Goal: Task Accomplishment & Management: Use online tool/utility

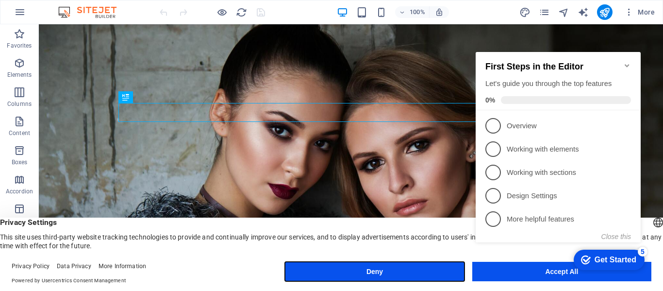
click at [434, 276] on button "Deny" at bounding box center [374, 271] width 179 height 19
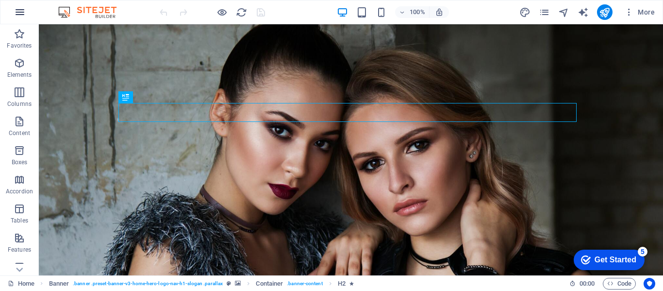
click at [17, 10] on icon "button" at bounding box center [20, 12] width 12 height 12
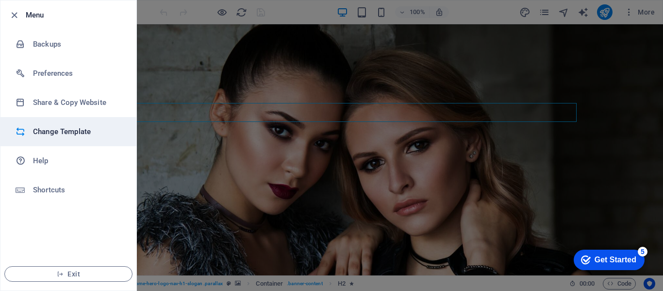
click at [42, 130] on h6 "Change Template" at bounding box center [78, 132] width 90 height 12
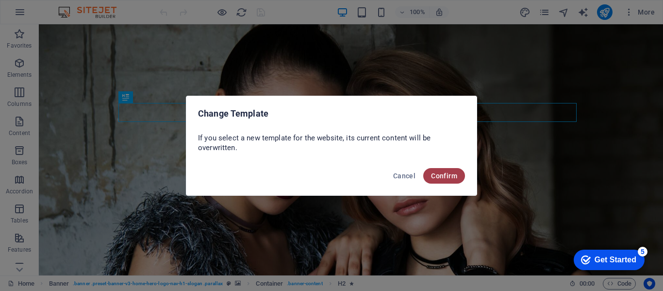
click at [449, 173] on span "Confirm" at bounding box center [444, 176] width 26 height 8
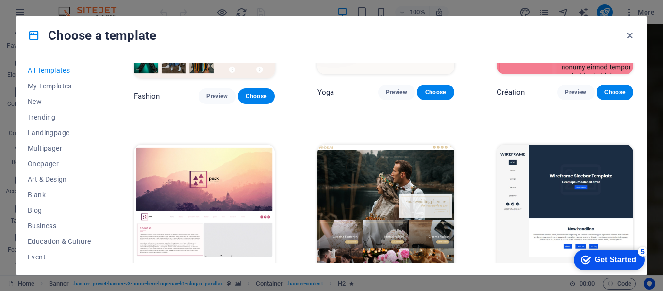
scroll to position [3068, 0]
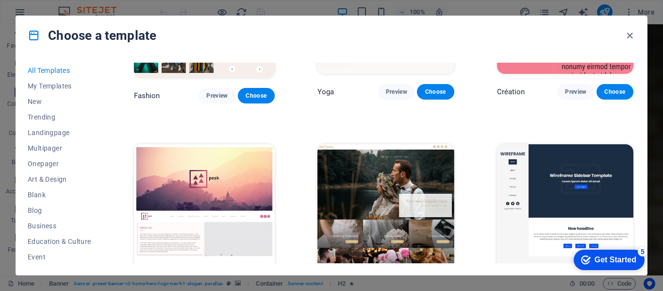
click at [383, 163] on img at bounding box center [386, 207] width 136 height 126
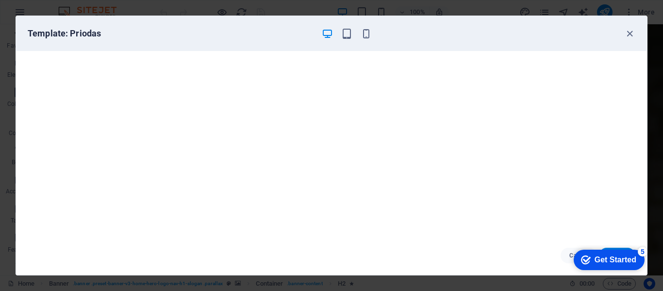
scroll to position [2, 0]
click at [612, 258] on div "Get Started" at bounding box center [616, 259] width 42 height 9
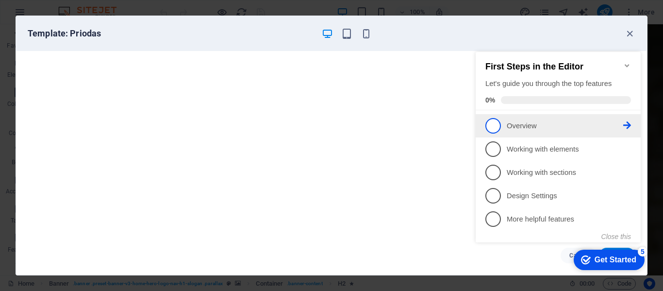
click at [525, 131] on link "1 Overview - incomplete" at bounding box center [559, 126] width 146 height 16
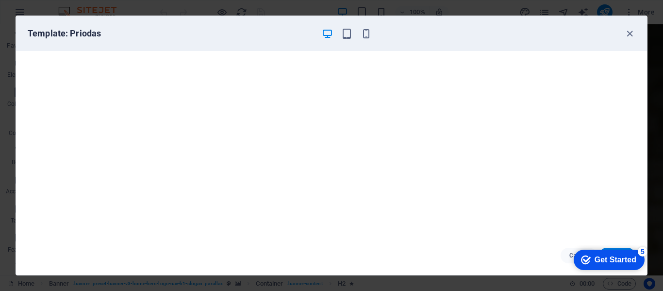
scroll to position [0, 0]
drag, startPoint x: 52, startPoint y: 93, endPoint x: 253, endPoint y: 34, distance: 208.6
click at [253, 34] on h6 "Template: Priodas" at bounding box center [171, 34] width 286 height 12
click at [597, 261] on div "Get Started" at bounding box center [616, 259] width 42 height 9
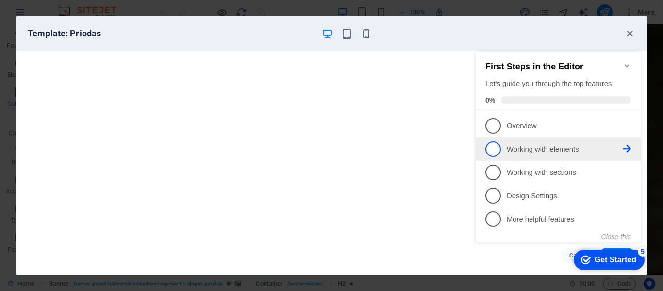
click at [519, 153] on link "2 Working with elements - incomplete" at bounding box center [559, 149] width 146 height 16
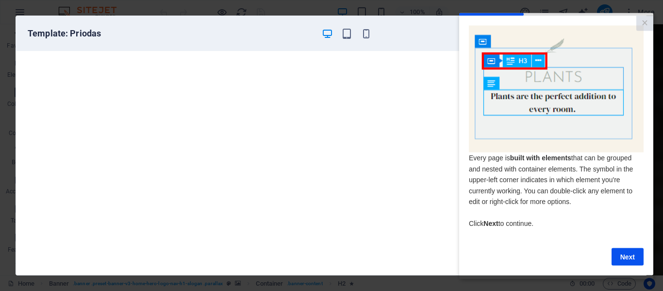
click at [636, 271] on cue "Every page is built with elements that can be grouped and nested with container…" at bounding box center [556, 145] width 194 height 259
click at [631, 264] on link "Next" at bounding box center [628, 256] width 32 height 17
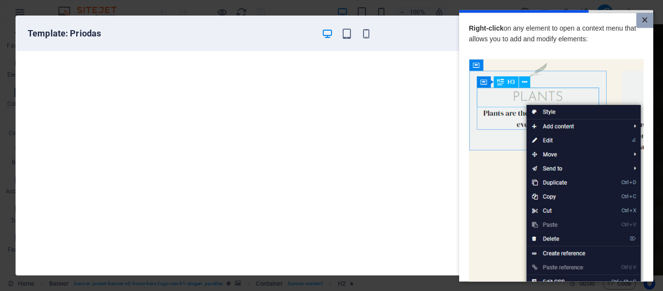
click at [637, 20] on link "×" at bounding box center [645, 20] width 17 height 15
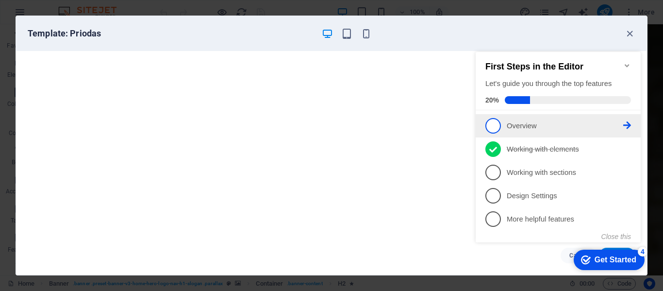
click at [497, 124] on span "1" at bounding box center [494, 126] width 16 height 16
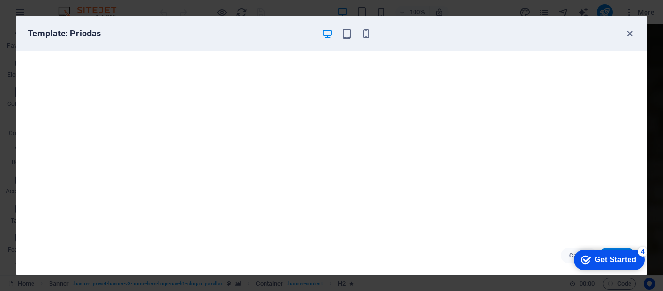
click at [602, 260] on div "Get Started" at bounding box center [616, 259] width 42 height 9
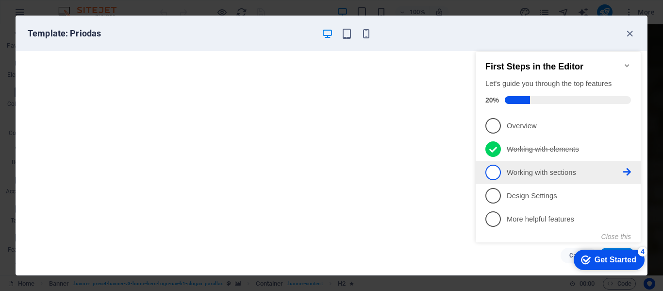
click at [549, 181] on li "3 Working with sections - incomplete" at bounding box center [558, 172] width 165 height 23
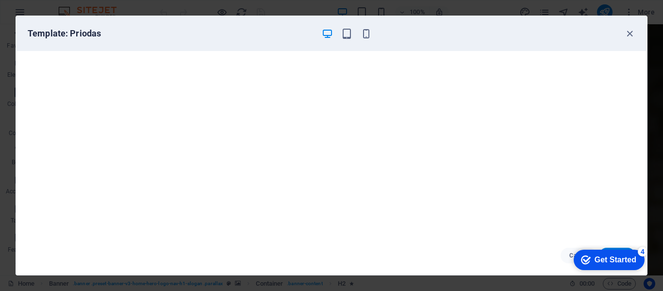
click at [612, 253] on div "checkmark Get Started 4" at bounding box center [609, 260] width 71 height 20
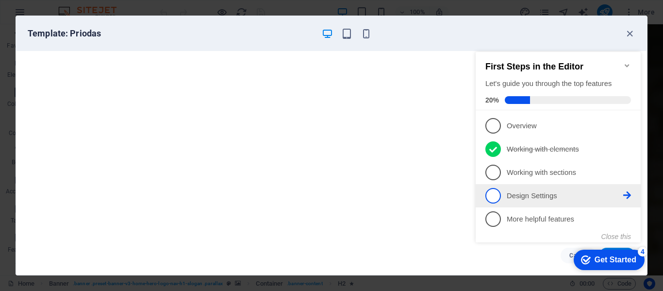
click at [526, 188] on link "4 Design Settings - incomplete" at bounding box center [559, 196] width 146 height 16
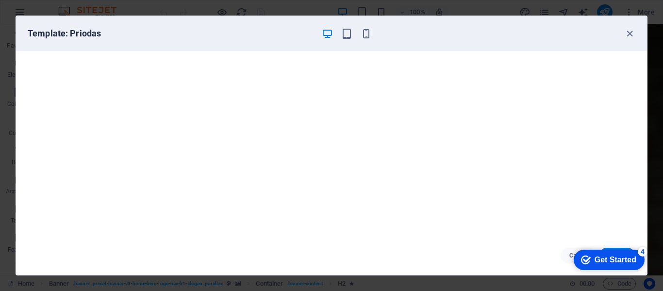
click at [595, 263] on div "Get Started" at bounding box center [616, 259] width 42 height 9
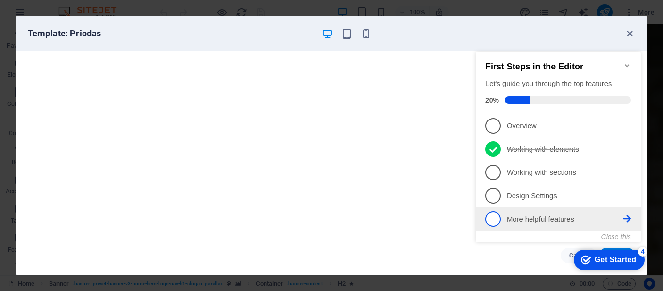
click at [529, 222] on p "More helpful features - incomplete" at bounding box center [565, 219] width 117 height 10
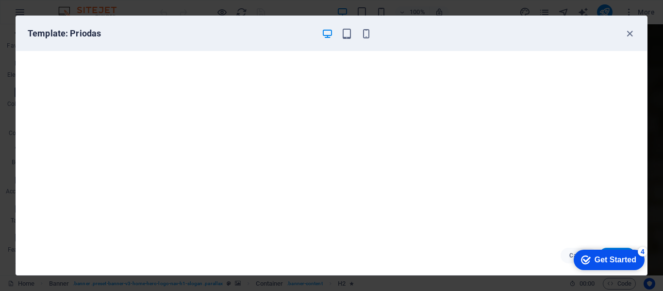
click at [597, 257] on div "Get Started" at bounding box center [616, 259] width 42 height 9
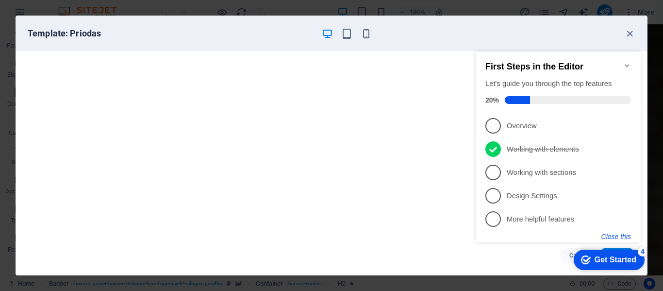
click at [612, 233] on button "Close this" at bounding box center [617, 237] width 30 height 8
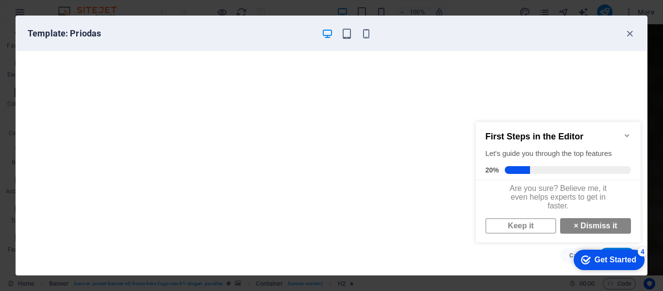
scroll to position [7, 0]
click at [574, 225] on strong "×" at bounding box center [576, 225] width 4 height 8
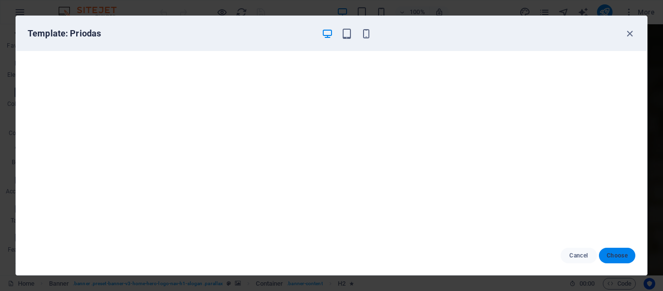
click at [606, 252] on button "Choose" at bounding box center [617, 256] width 36 height 16
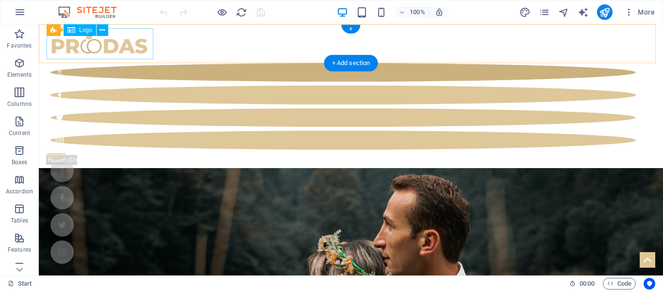
click at [132, 47] on div at bounding box center [351, 43] width 609 height 31
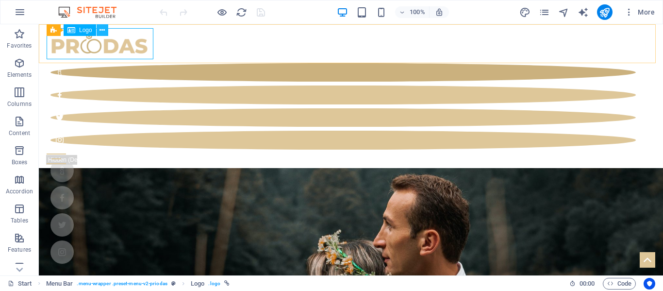
click at [104, 28] on icon at bounding box center [102, 30] width 5 height 10
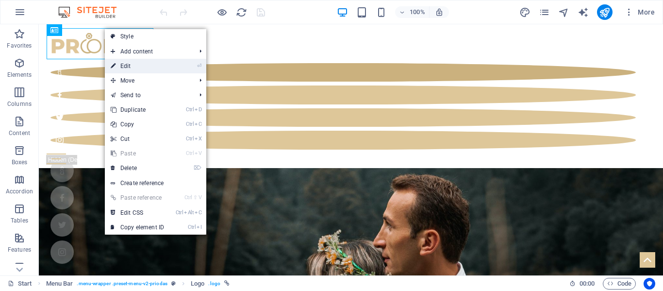
click at [137, 60] on link "⏎ Edit" at bounding box center [137, 66] width 65 height 15
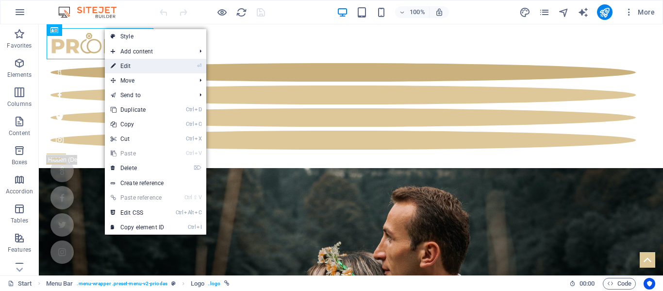
select select "px"
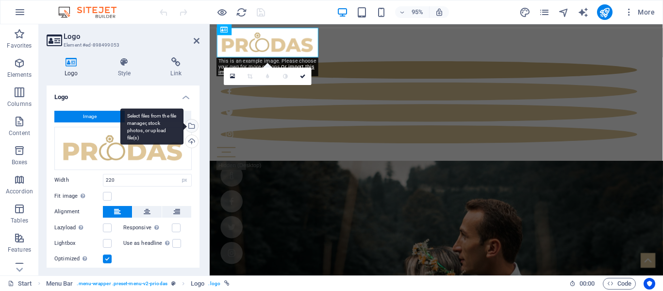
click at [190, 128] on div "Select files from the file manager, stock photos, or upload file(s)" at bounding box center [191, 126] width 15 height 15
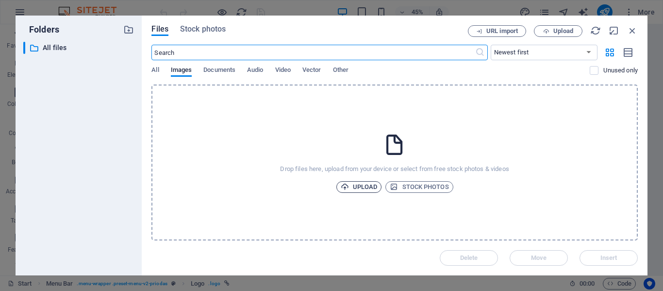
click at [377, 189] on button "Upload" at bounding box center [360, 187] width 46 height 12
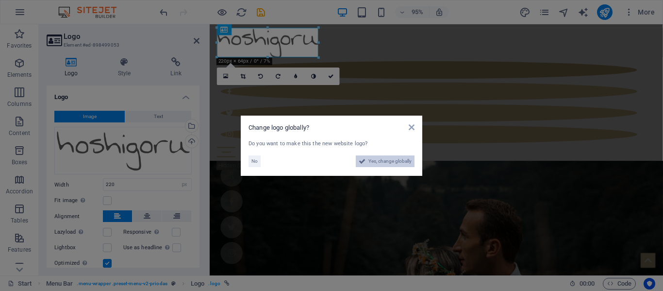
click at [377, 165] on span "Yes, change globally" at bounding box center [390, 161] width 43 height 12
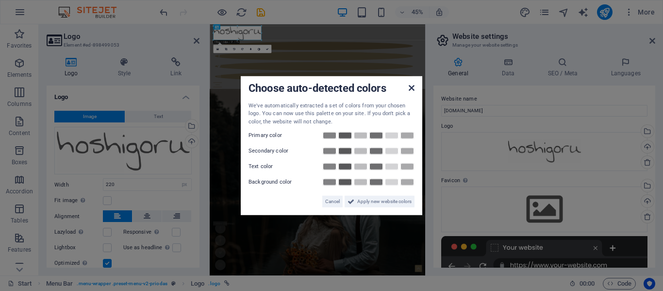
click at [412, 87] on icon at bounding box center [412, 88] width 6 height 8
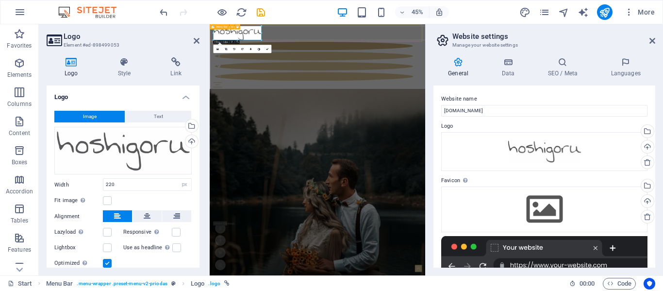
click at [388, 45] on div "Start Blog Wedding Stationery Bridal & Groom's fashion Florist Decorations & Ev…" at bounding box center [449, 96] width 479 height 144
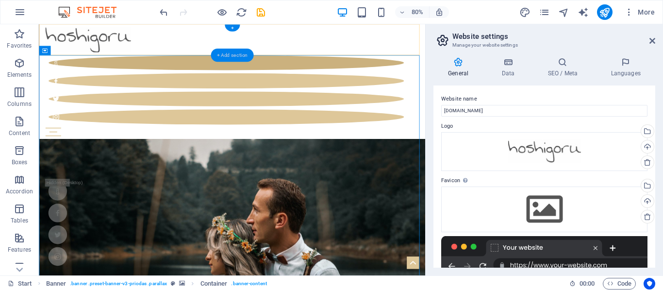
click at [221, 53] on div "+ Add section" at bounding box center [232, 55] width 43 height 13
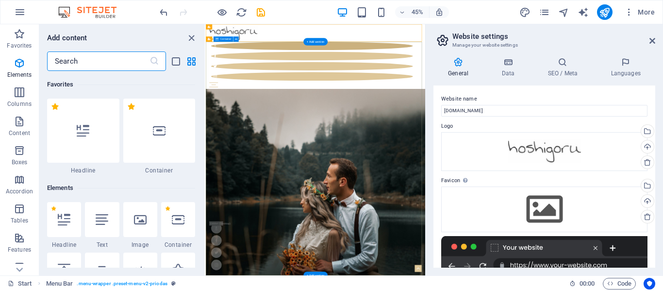
scroll to position [1700, 0]
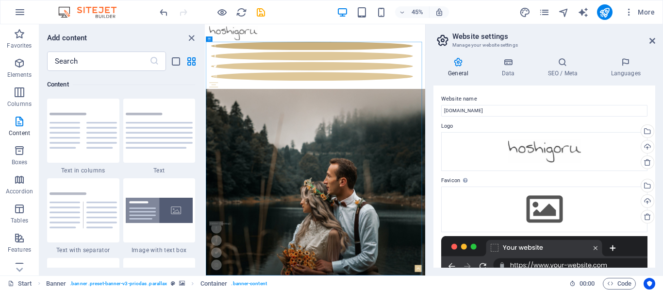
click at [91, 46] on div "Add content ​ Favorites 1 Star Headline 1 Star Container Elements 1 Star Headli…" at bounding box center [122, 149] width 166 height 251
click at [95, 19] on div "45% More" at bounding box center [331, 11] width 663 height 23
click at [190, 37] on icon "close panel" at bounding box center [191, 38] width 11 height 11
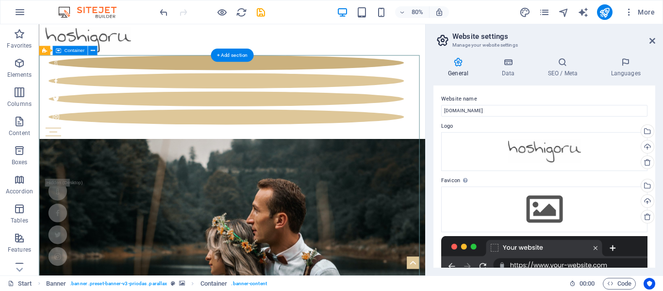
click at [94, 50] on icon at bounding box center [92, 51] width 4 height 8
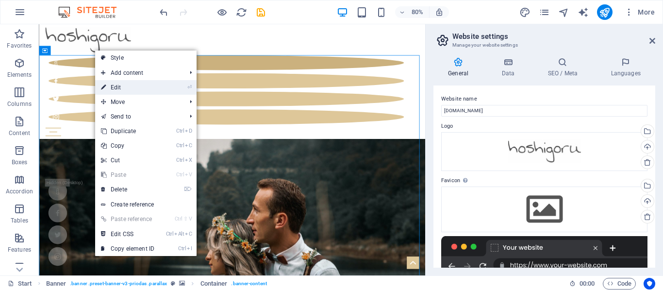
click at [123, 87] on link "⏎ Edit" at bounding box center [127, 87] width 65 height 15
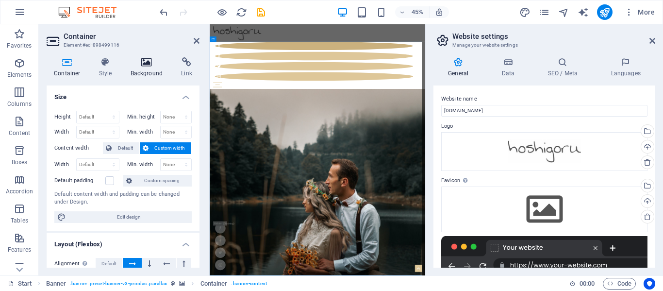
click at [146, 61] on icon at bounding box center [146, 62] width 47 height 10
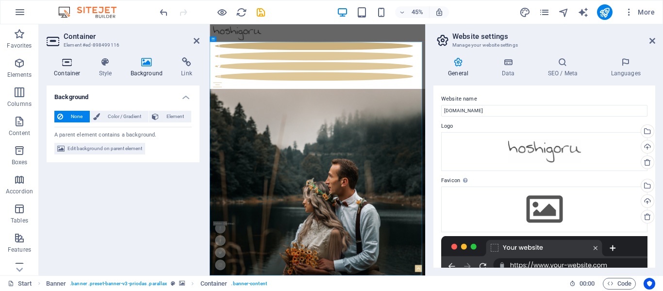
click at [63, 65] on icon at bounding box center [67, 62] width 41 height 10
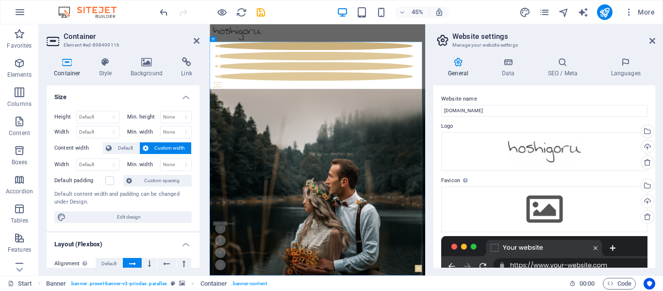
click at [143, 56] on div "Container Style Background Link Size Height Default px rem % vh vw Min. height …" at bounding box center [123, 163] width 169 height 226
click at [147, 64] on icon at bounding box center [146, 62] width 47 height 10
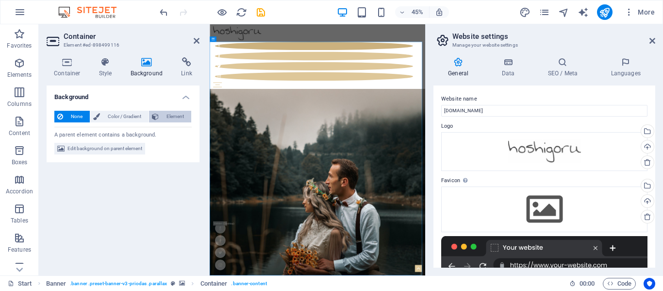
click at [162, 119] on span "Element" at bounding box center [175, 117] width 27 height 12
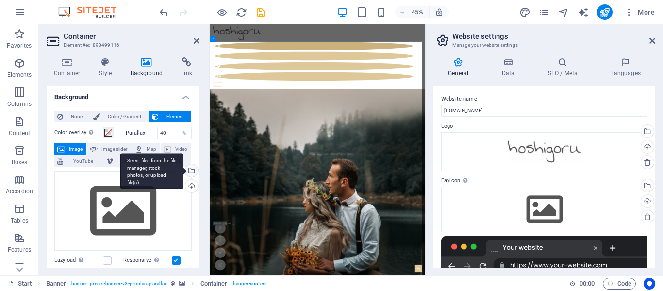
click at [190, 171] on div "Select files from the file manager, stock photos, or upload file(s)" at bounding box center [191, 171] width 15 height 15
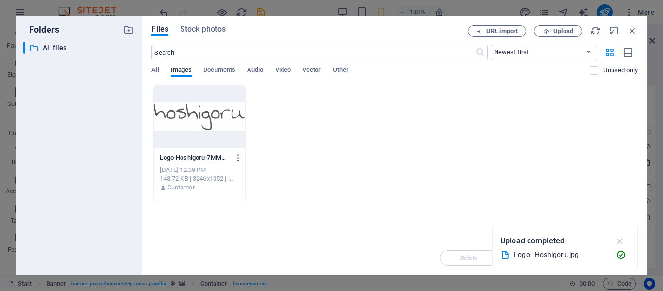
click at [615, 242] on icon "button" at bounding box center [620, 241] width 11 height 11
click at [553, 26] on button "Upload" at bounding box center [558, 31] width 49 height 12
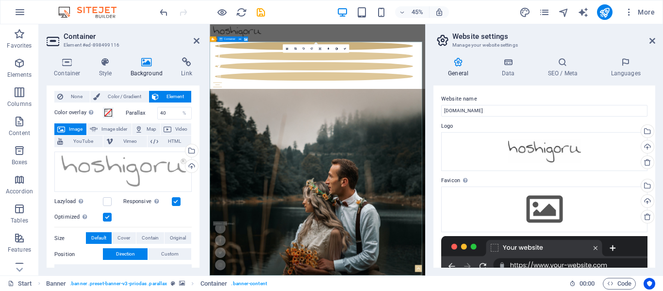
scroll to position [20, 0]
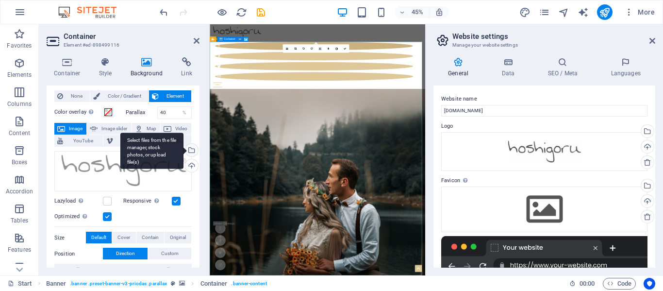
click at [191, 146] on div "Select files from the file manager, stock photos, or upload file(s)" at bounding box center [191, 151] width 15 height 15
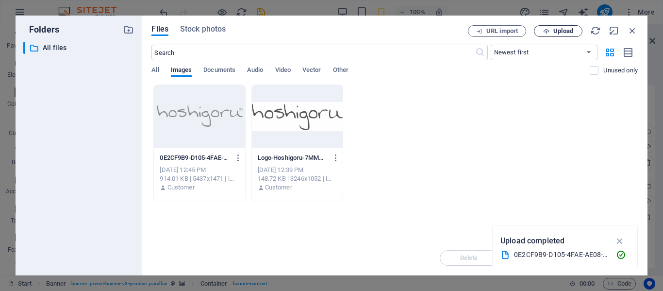
click at [558, 29] on span "Upload" at bounding box center [564, 31] width 20 height 6
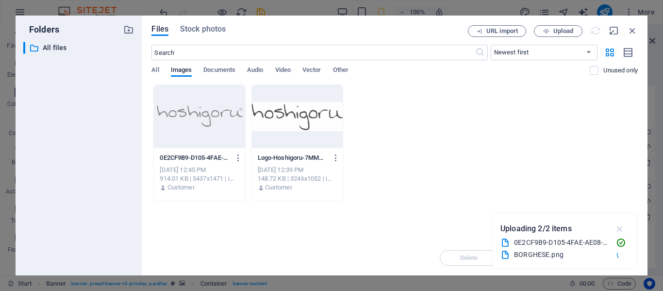
click at [621, 233] on icon "button" at bounding box center [620, 228] width 11 height 11
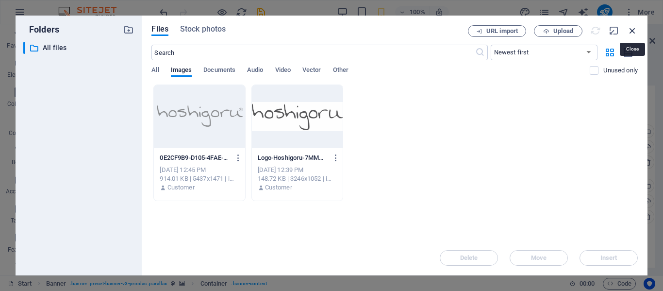
click at [631, 34] on icon "button" at bounding box center [633, 30] width 11 height 11
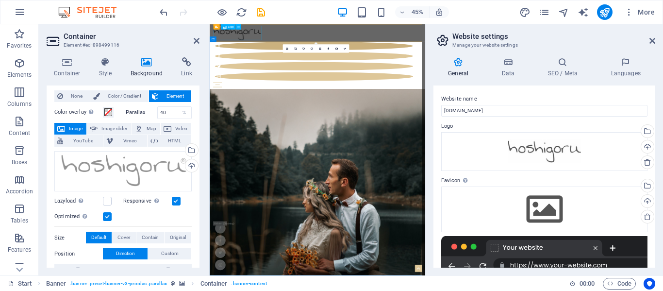
click at [294, 50] on div at bounding box center [450, 43] width 464 height 31
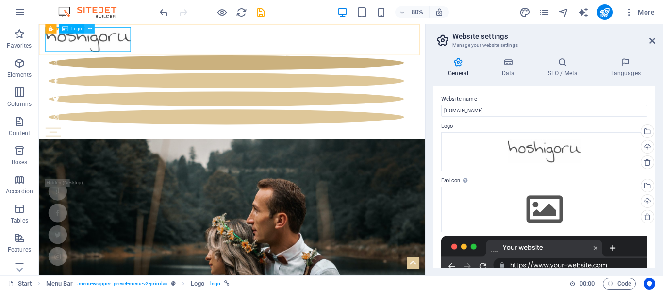
click at [91, 29] on icon at bounding box center [89, 29] width 4 height 8
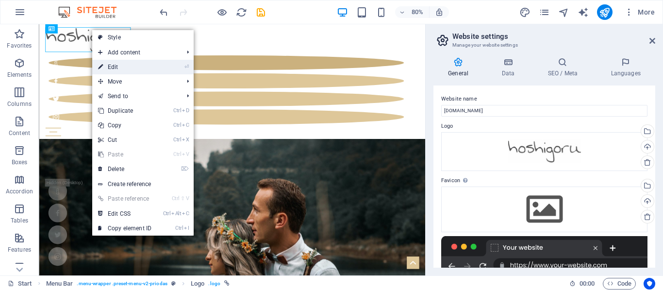
click at [129, 67] on link "⏎ Edit" at bounding box center [124, 67] width 65 height 15
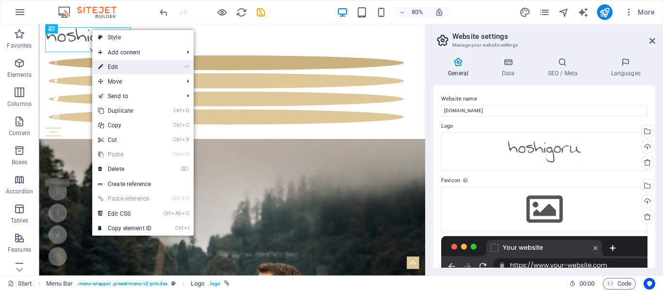
select select "px"
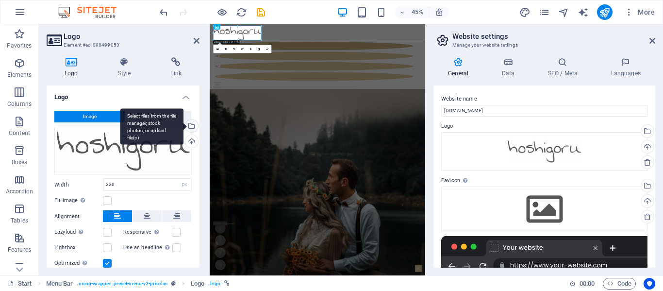
click at [184, 126] on div "Select files from the file manager, stock photos, or upload file(s)" at bounding box center [151, 126] width 63 height 36
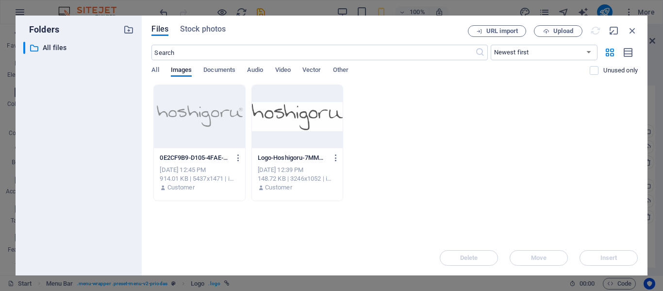
click at [228, 126] on div at bounding box center [199, 116] width 91 height 63
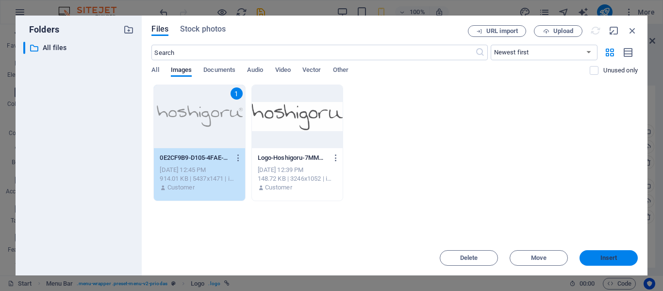
click at [604, 260] on span "Insert" at bounding box center [609, 258] width 17 height 6
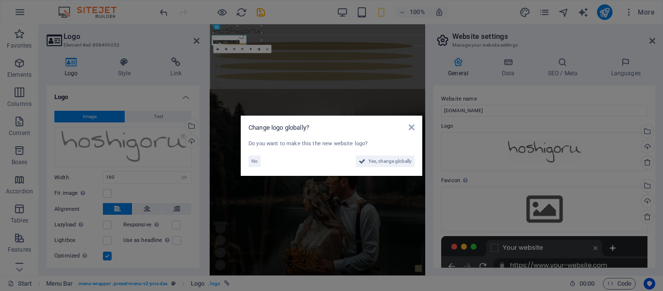
type input "220"
click at [382, 162] on span "Yes, change globally" at bounding box center [390, 161] width 43 height 12
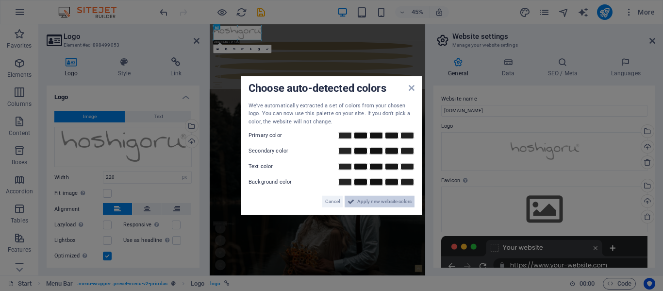
click at [386, 198] on span "Apply new website colors" at bounding box center [384, 202] width 54 height 12
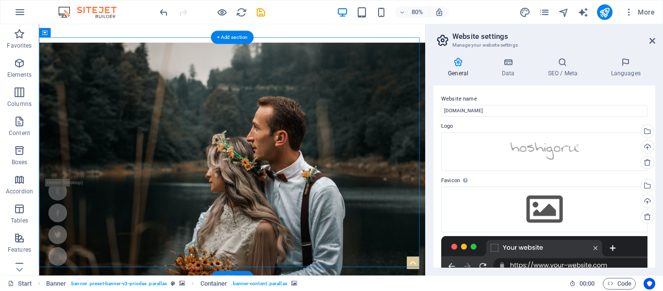
scroll to position [0, 0]
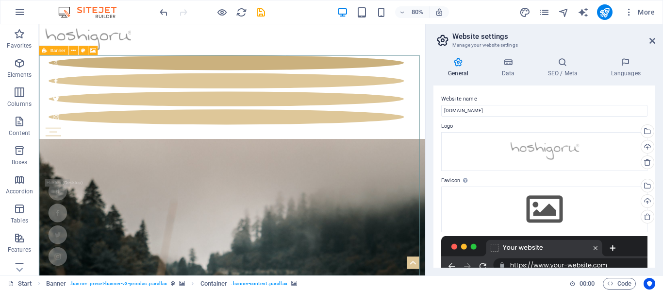
click at [46, 49] on icon at bounding box center [44, 50] width 5 height 9
click at [74, 51] on icon at bounding box center [73, 51] width 4 height 8
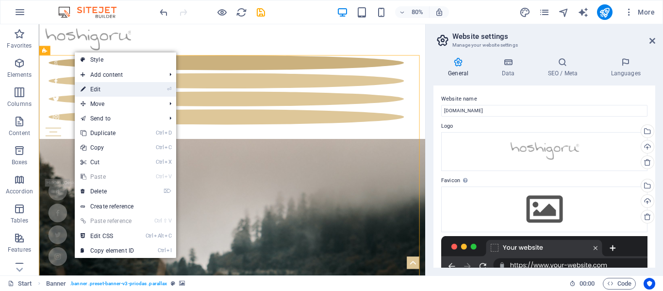
click at [94, 92] on link "⏎ Edit" at bounding box center [107, 89] width 65 height 15
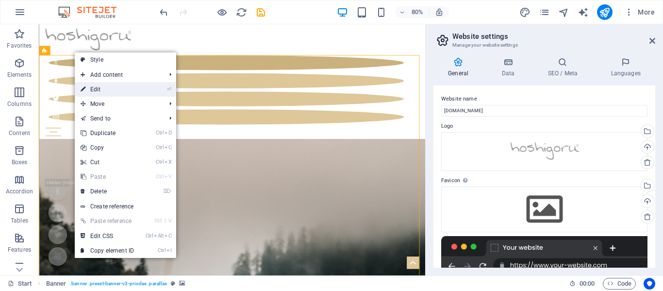
select select "vh"
select select "banner"
select select "%"
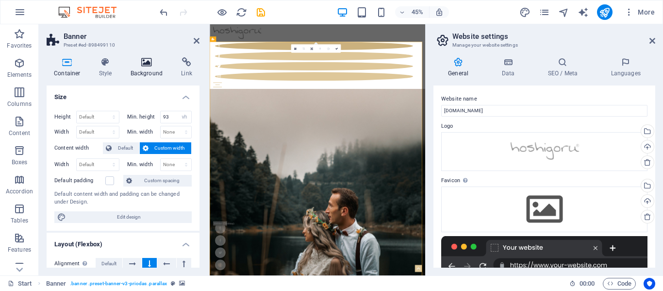
click at [144, 64] on icon at bounding box center [146, 62] width 47 height 10
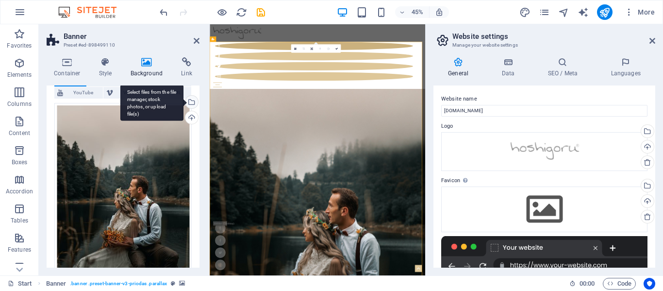
click at [189, 103] on div "Select files from the file manager, stock photos, or upload file(s)" at bounding box center [191, 103] width 15 height 15
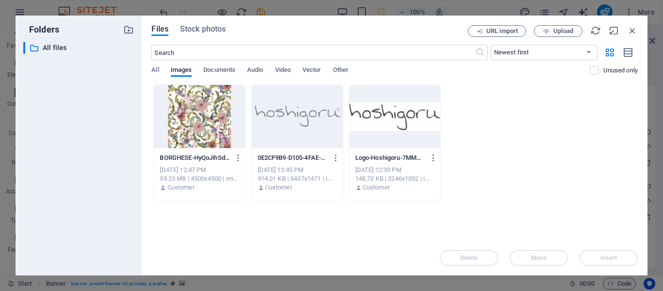
click at [224, 132] on div at bounding box center [199, 116] width 91 height 63
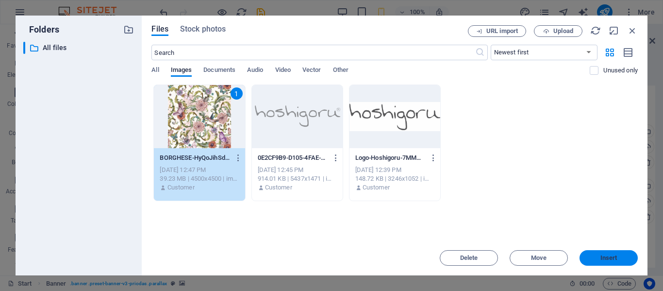
click at [609, 255] on span "Insert" at bounding box center [609, 258] width 17 height 6
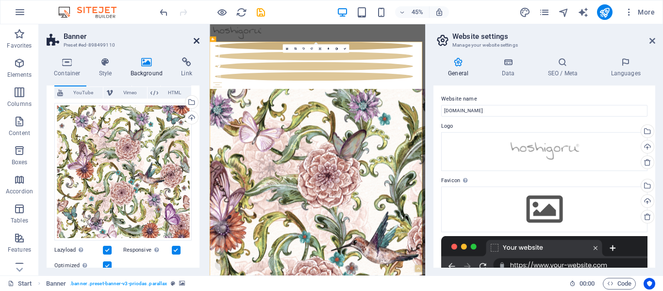
click at [197, 42] on icon at bounding box center [197, 41] width 6 height 8
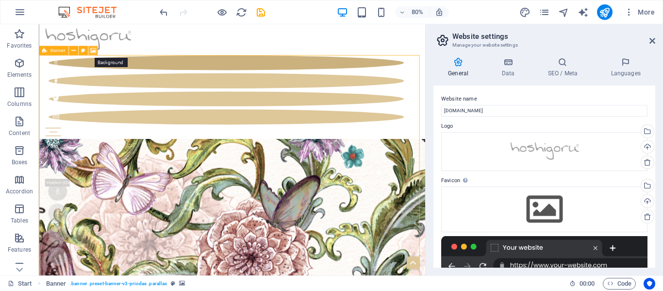
click at [93, 50] on icon at bounding box center [93, 51] width 6 height 8
select select "%"
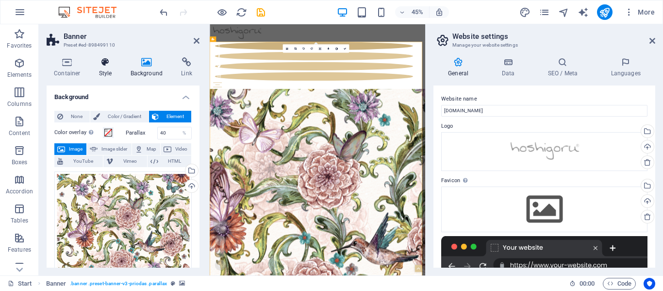
click at [110, 68] on h4 "Style" at bounding box center [108, 67] width 32 height 20
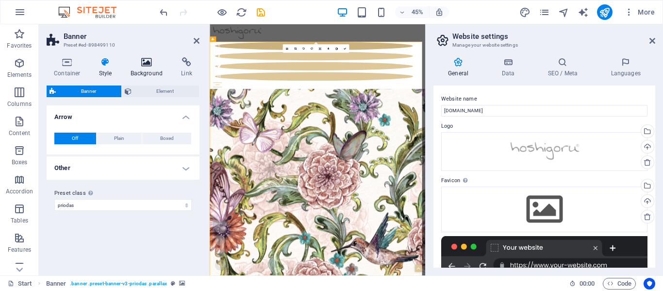
click at [137, 67] on icon at bounding box center [146, 62] width 47 height 10
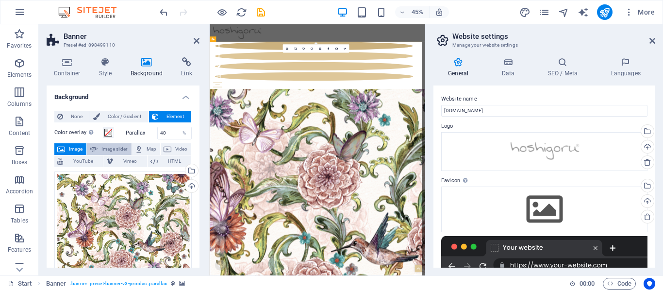
click at [118, 151] on span "Image slider" at bounding box center [115, 149] width 28 height 12
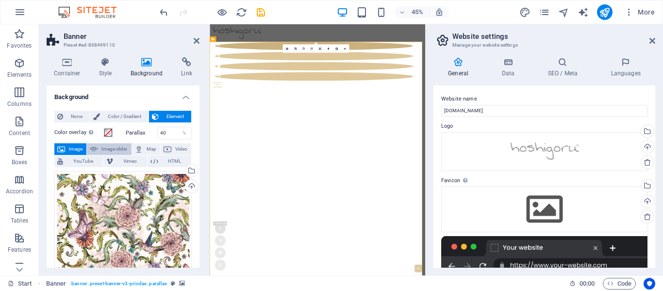
select select "ms"
select select "s"
select select "progressive"
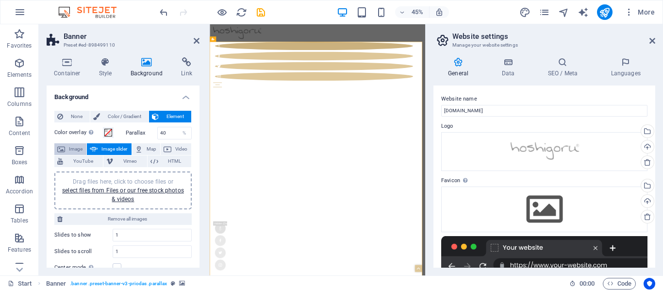
click at [74, 150] on span "Image" at bounding box center [76, 149] width 16 height 12
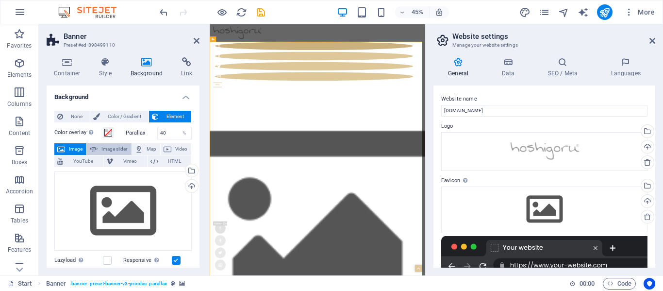
click at [120, 150] on span "Image slider" at bounding box center [115, 149] width 28 height 12
select select "ms"
select select "s"
select select "progressive"
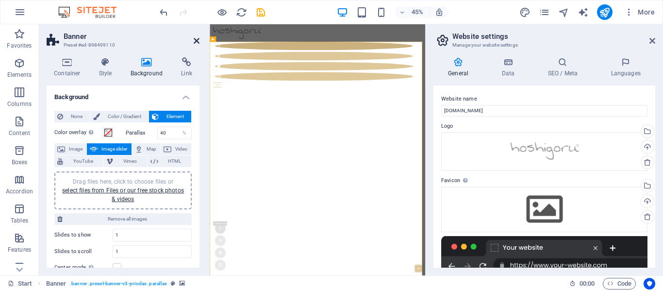
click at [197, 42] on icon at bounding box center [197, 41] width 6 height 8
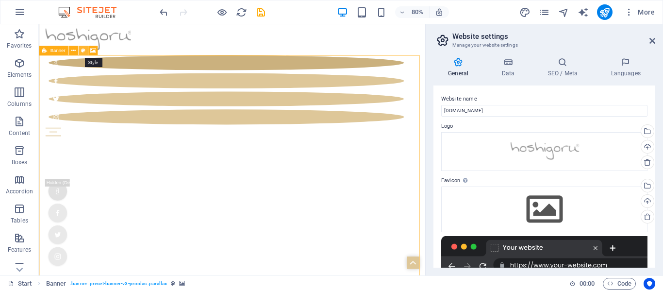
click at [85, 47] on icon at bounding box center [83, 51] width 4 height 8
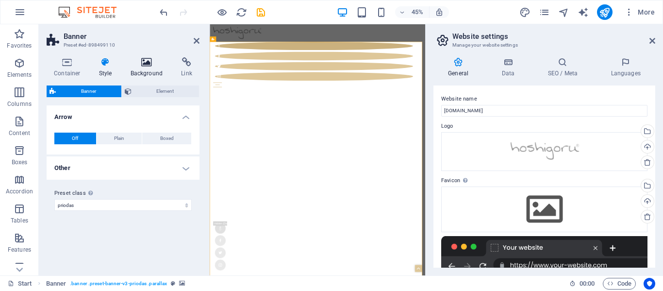
click at [159, 66] on icon at bounding box center [146, 62] width 47 height 10
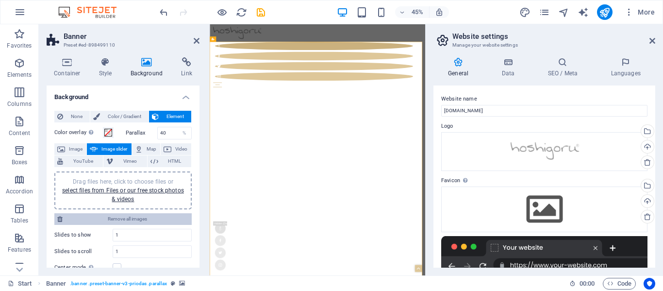
click at [140, 222] on span "Remove all images" at bounding box center [127, 219] width 123 height 12
click at [119, 219] on span "Remove all images" at bounding box center [127, 219] width 123 height 12
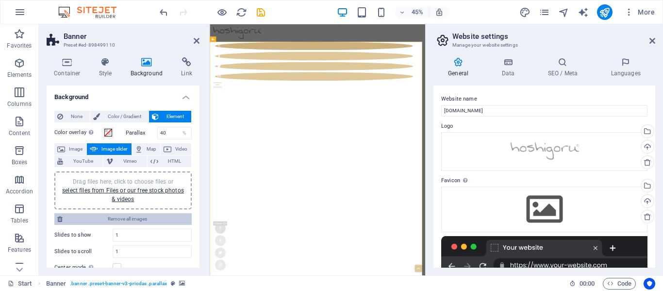
click at [119, 219] on span "Remove all images" at bounding box center [127, 219] width 123 height 12
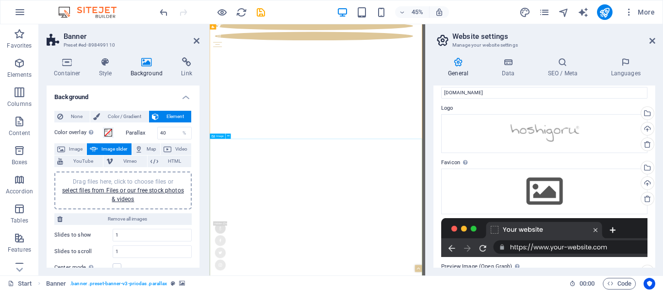
scroll to position [68, 0]
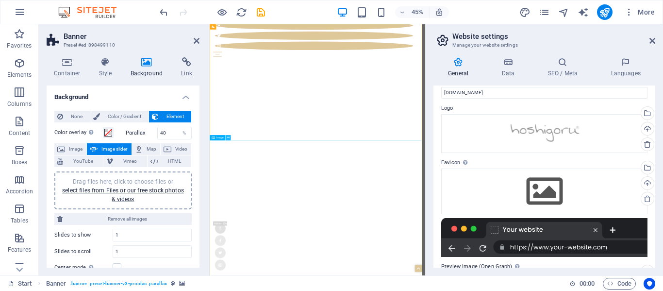
click at [230, 139] on button at bounding box center [228, 137] width 5 height 5
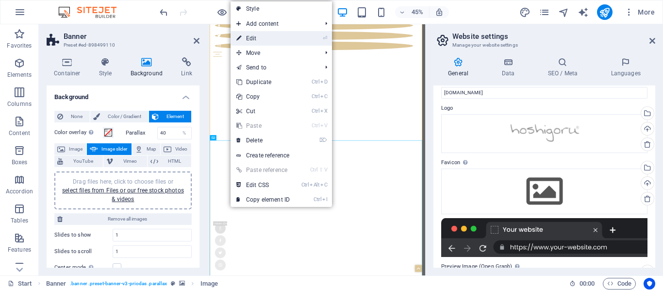
click at [255, 35] on link "⏎ Edit" at bounding box center [263, 38] width 65 height 15
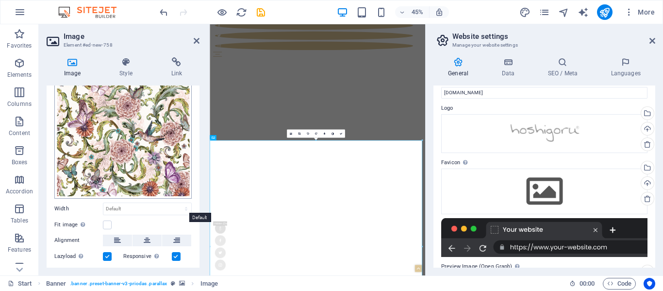
scroll to position [0, 0]
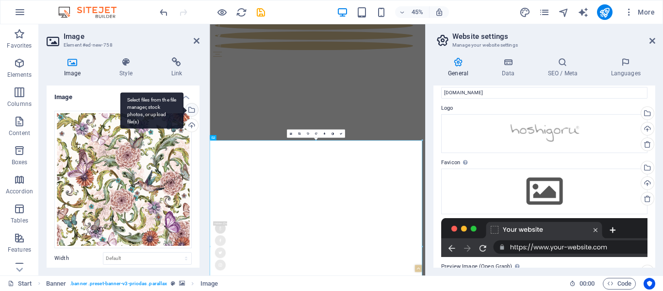
click at [184, 108] on div "Select files from the file manager, stock photos, or upload file(s)" at bounding box center [151, 110] width 63 height 36
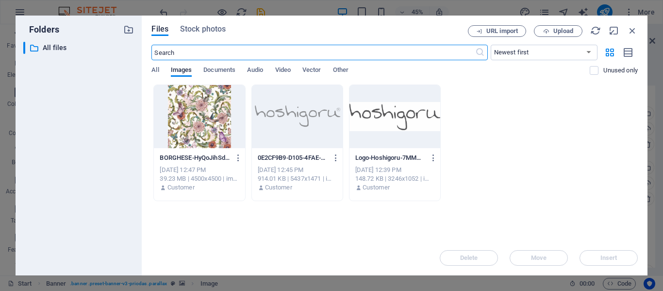
scroll to position [204, 0]
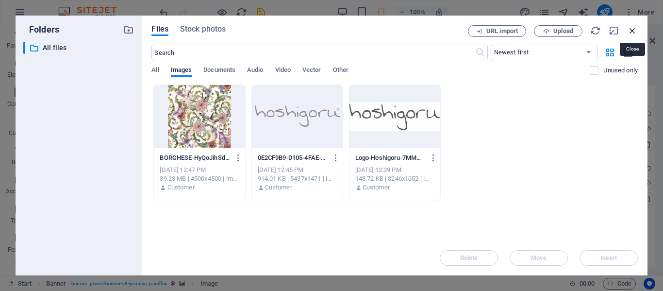
click at [630, 31] on icon "button" at bounding box center [633, 30] width 11 height 11
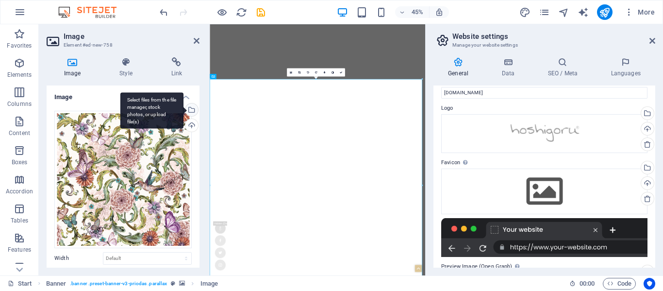
click at [184, 111] on div "Select files from the file manager, stock photos, or upload file(s)" at bounding box center [151, 110] width 63 height 36
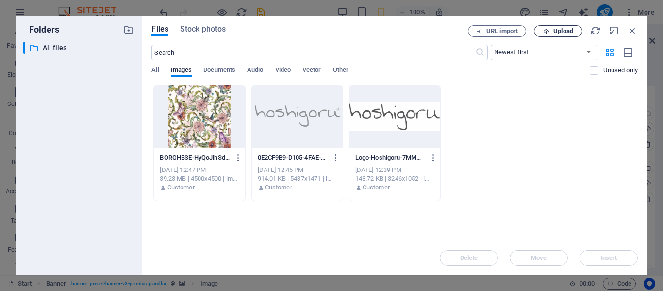
click at [544, 35] on button "Upload" at bounding box center [558, 31] width 49 height 12
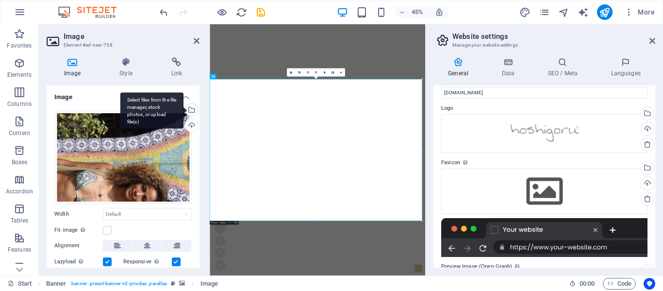
click at [191, 111] on div "Select files from the file manager, stock photos, or upload file(s)" at bounding box center [191, 110] width 15 height 15
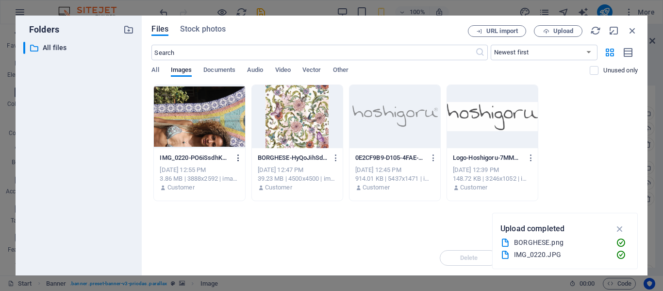
click at [238, 157] on icon "button" at bounding box center [238, 157] width 9 height 9
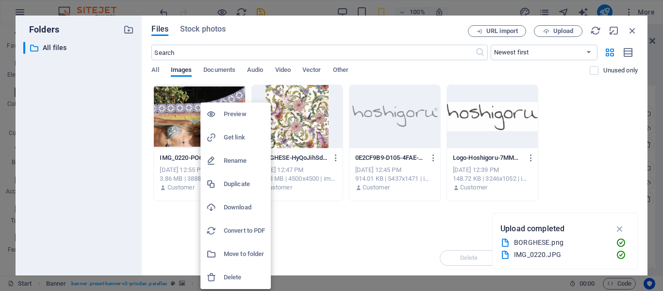
click at [240, 279] on h6 "Delete" at bounding box center [244, 278] width 41 height 12
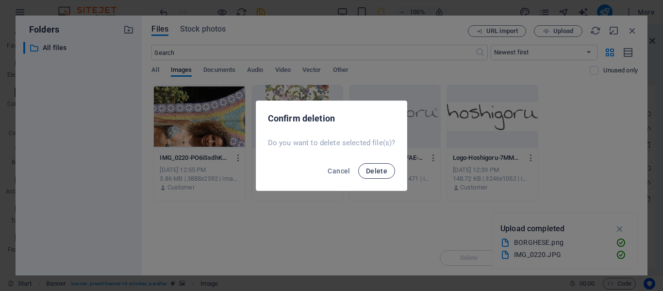
click at [370, 170] on span "Delete" at bounding box center [376, 171] width 21 height 8
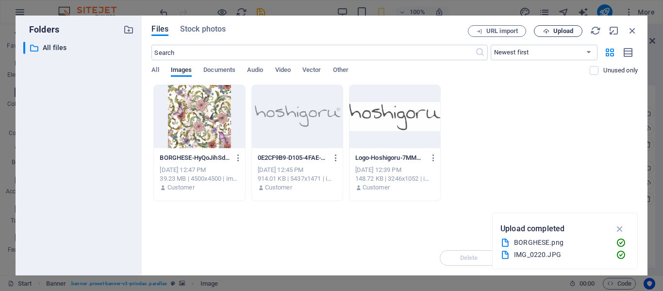
click at [548, 31] on icon "button" at bounding box center [547, 31] width 6 height 6
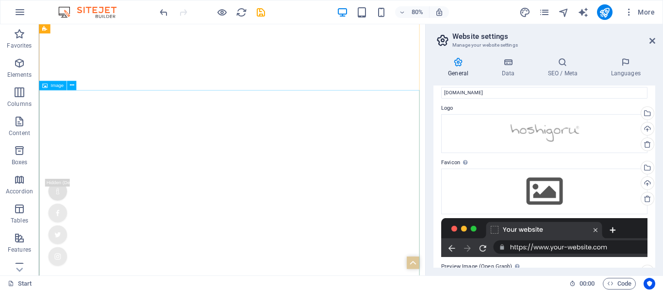
scroll to position [243, 0]
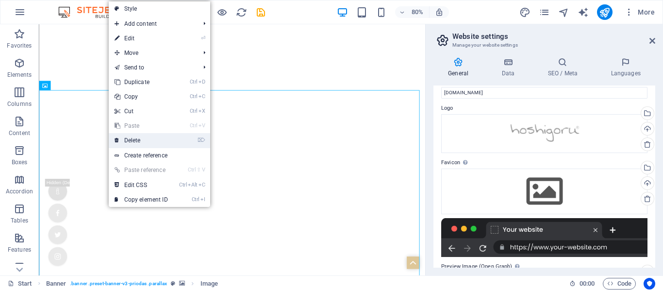
click at [140, 138] on link "⌦ Delete" at bounding box center [141, 140] width 65 height 15
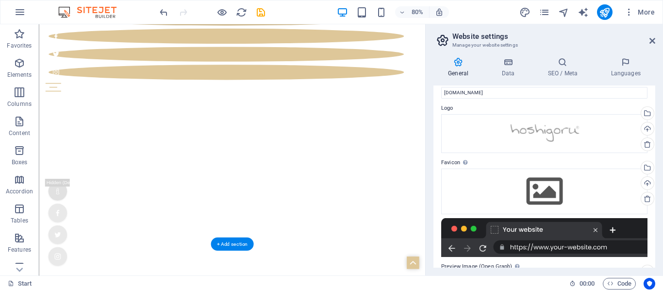
scroll to position [0, 0]
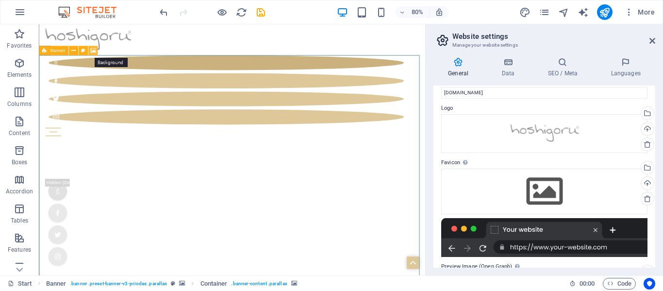
click at [94, 50] on icon at bounding box center [93, 51] width 6 height 8
select select "ms"
select select "s"
select select "progressive"
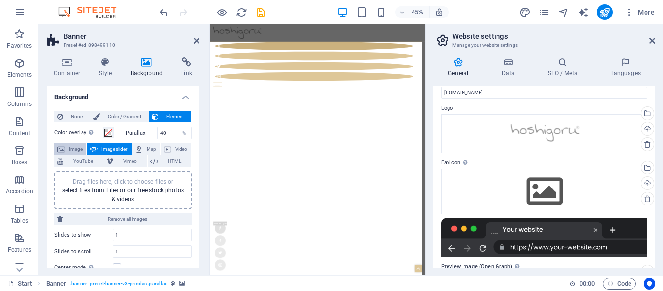
click at [78, 145] on span "Image" at bounding box center [76, 149] width 16 height 12
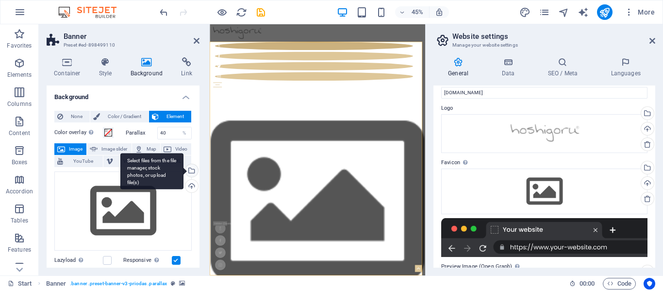
click at [184, 172] on div "Select files from the file manager, stock photos, or upload file(s)" at bounding box center [151, 171] width 63 height 36
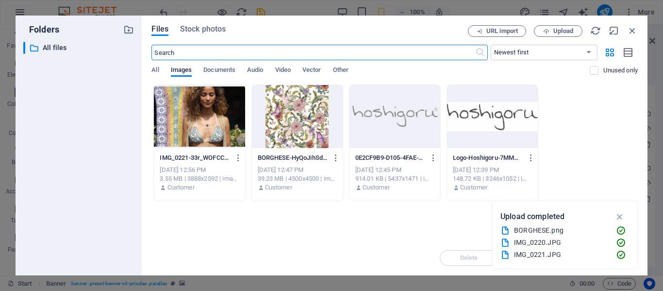
click at [201, 125] on div at bounding box center [199, 116] width 91 height 63
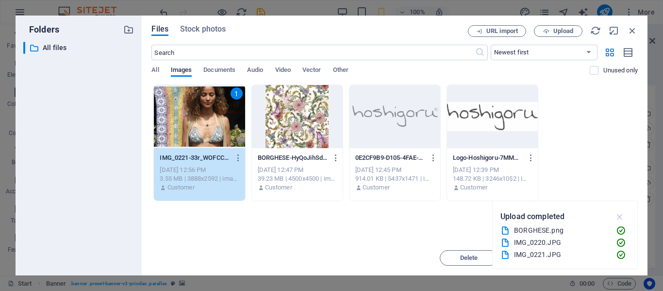
click at [625, 218] on icon "button" at bounding box center [620, 216] width 11 height 11
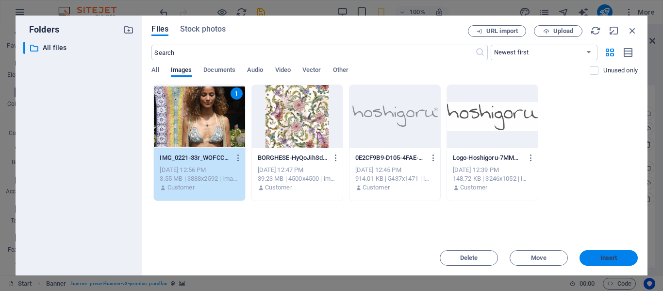
click at [607, 257] on span "Insert" at bounding box center [609, 258] width 17 height 6
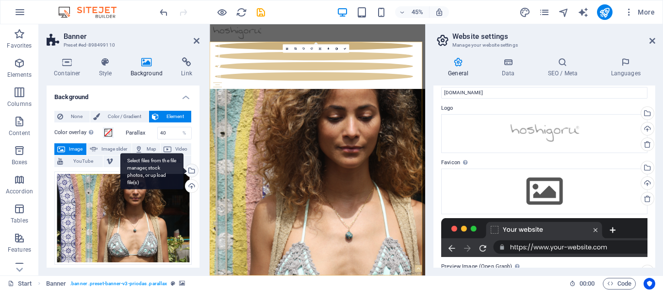
click at [189, 170] on div "Select files from the file manager, stock photos, or upload file(s)" at bounding box center [191, 171] width 15 height 15
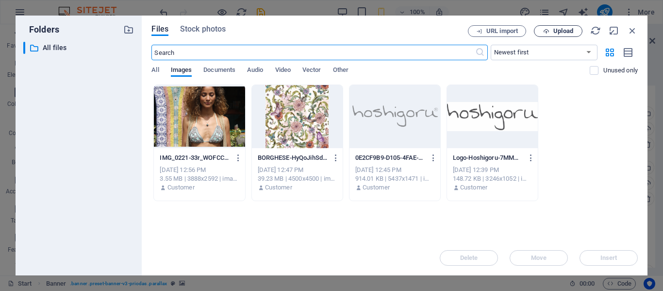
click at [550, 34] on span "Upload" at bounding box center [559, 31] width 40 height 6
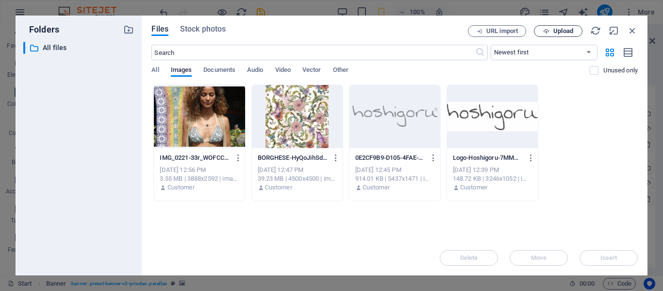
click at [546, 31] on icon "button" at bounding box center [547, 31] width 6 height 6
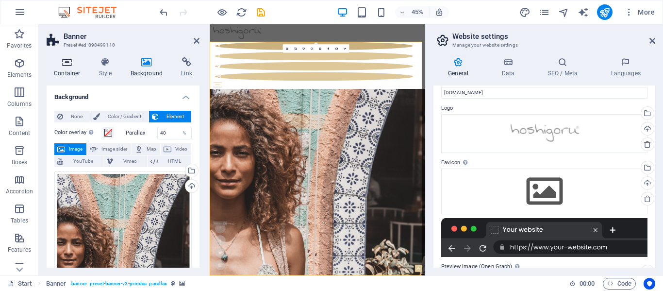
click at [68, 65] on icon at bounding box center [67, 62] width 41 height 10
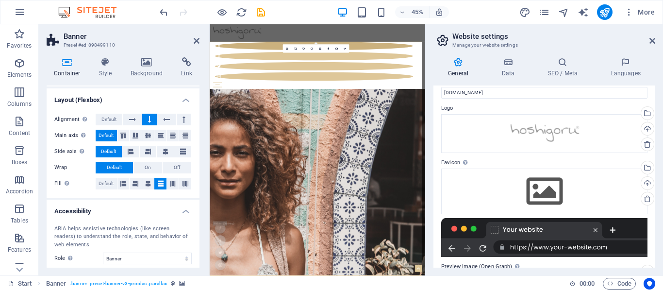
scroll to position [211, 0]
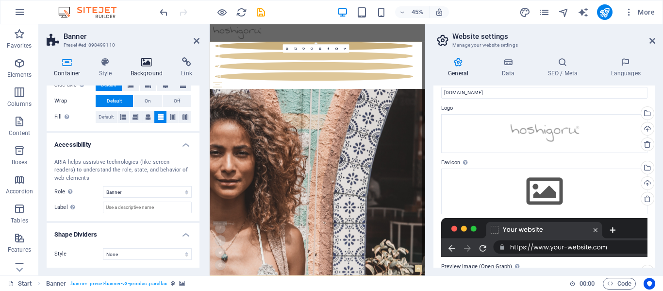
click at [151, 59] on icon at bounding box center [146, 62] width 47 height 10
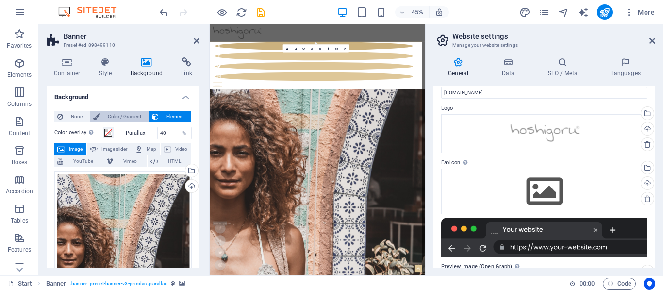
click at [126, 114] on span "Color / Gradient" at bounding box center [124, 117] width 43 height 12
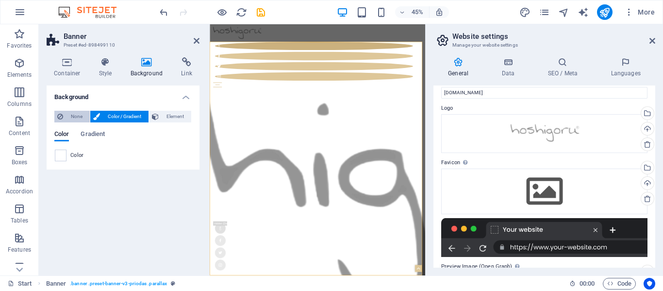
click at [68, 118] on span "None" at bounding box center [76, 117] width 21 height 12
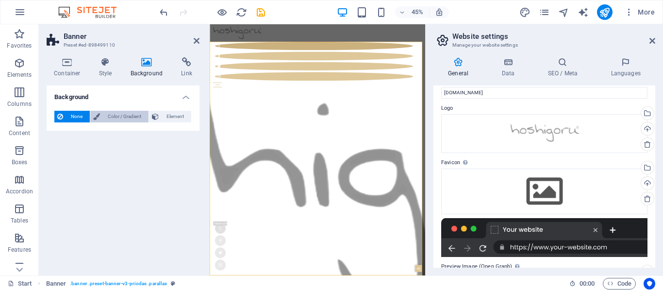
click at [107, 115] on span "Color / Gradient" at bounding box center [124, 117] width 43 height 12
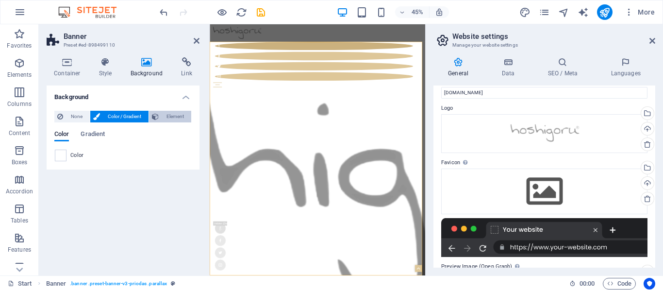
click at [171, 113] on span "Element" at bounding box center [175, 117] width 27 height 12
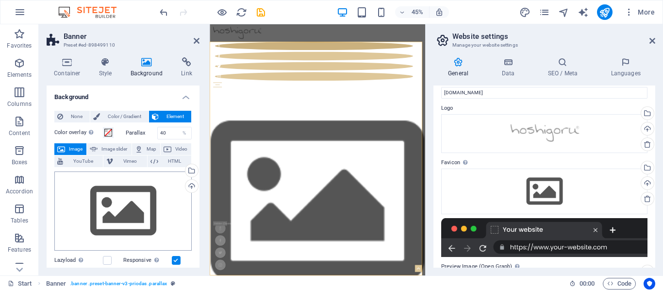
scroll to position [0, 0]
click at [197, 41] on icon at bounding box center [197, 41] width 6 height 8
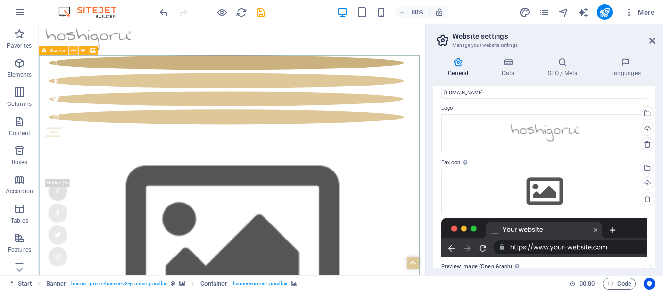
click at [72, 51] on icon at bounding box center [73, 51] width 4 height 8
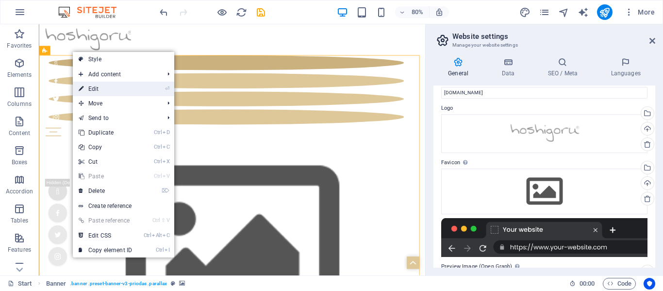
click at [102, 87] on link "⏎ Edit" at bounding box center [105, 89] width 65 height 15
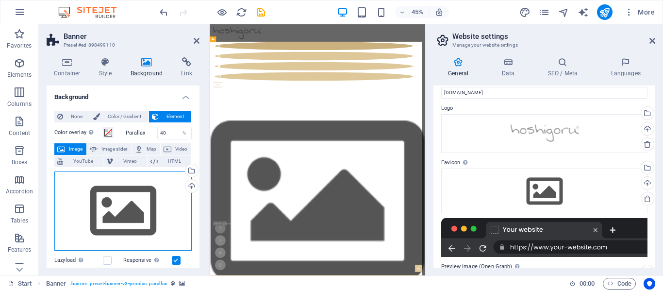
drag, startPoint x: 127, startPoint y: 219, endPoint x: 82, endPoint y: 203, distance: 47.6
click at [82, 203] on div "Drag files here, click to choose files or select files from Files or our free s…" at bounding box center [122, 211] width 137 height 80
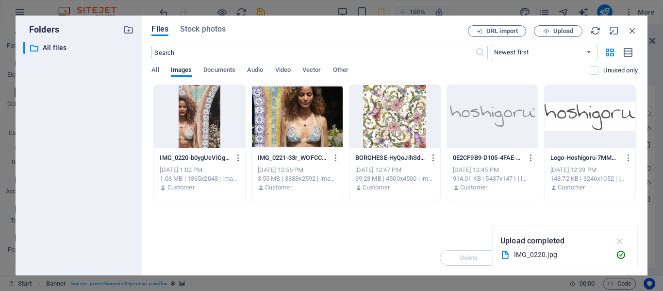
click at [622, 241] on icon "button" at bounding box center [620, 241] width 11 height 11
click at [532, 154] on icon "button" at bounding box center [531, 157] width 9 height 9
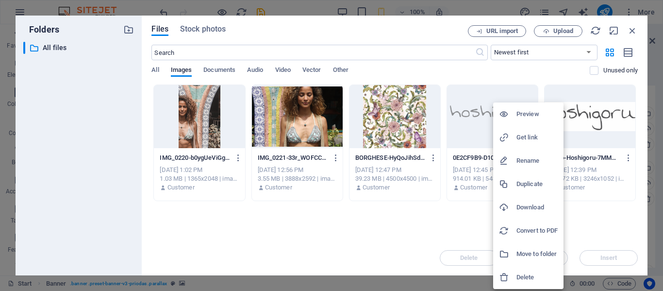
click at [381, 230] on div at bounding box center [331, 145] width 663 height 291
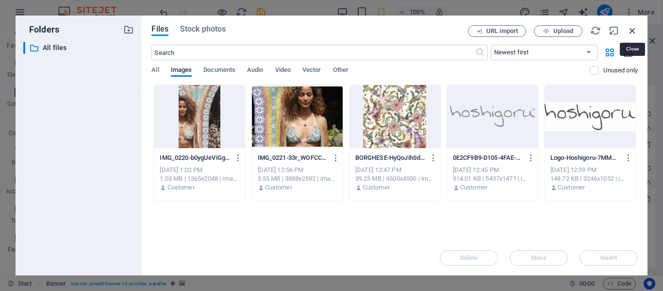
click at [634, 31] on icon "button" at bounding box center [633, 30] width 11 height 11
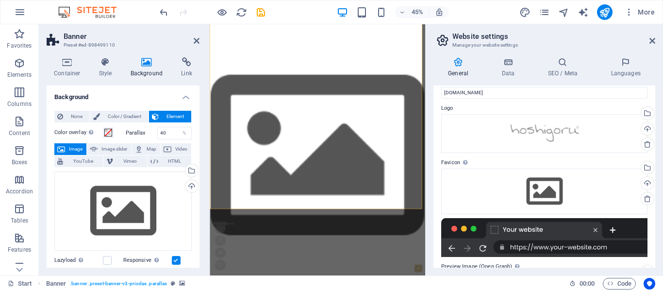
scroll to position [130, 0]
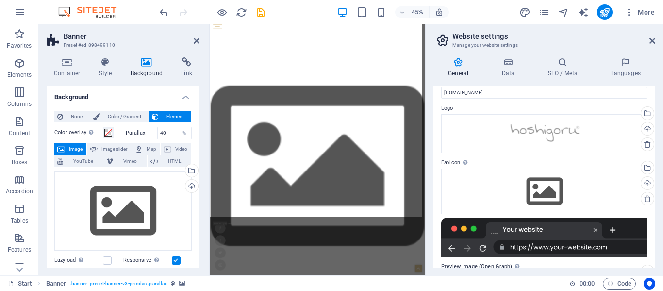
click at [138, 60] on icon at bounding box center [146, 62] width 47 height 10
click at [68, 118] on span "None" at bounding box center [76, 117] width 21 height 12
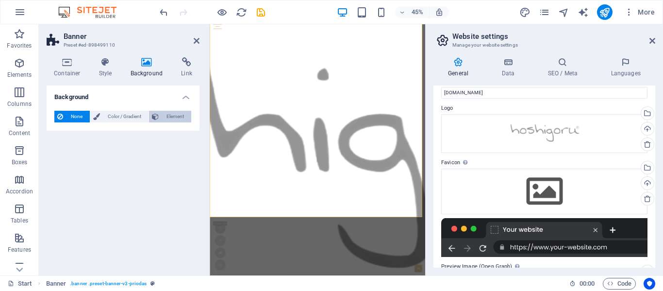
click at [161, 116] on button "Element" at bounding box center [170, 117] width 42 height 12
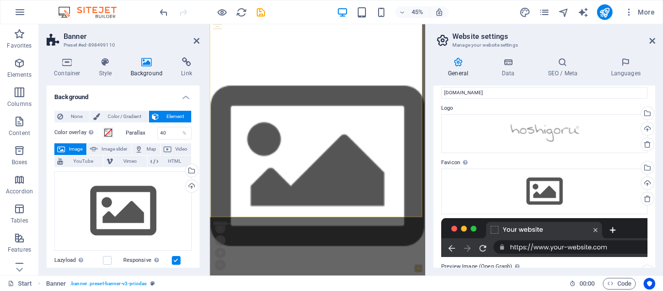
click at [66, 149] on button "Image" at bounding box center [70, 149] width 32 height 12
click at [104, 133] on span at bounding box center [108, 133] width 8 height 8
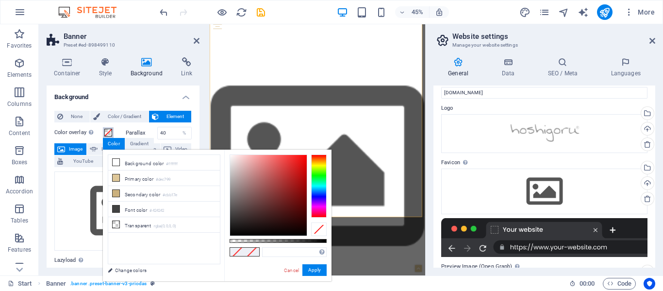
click at [105, 133] on span at bounding box center [108, 133] width 8 height 8
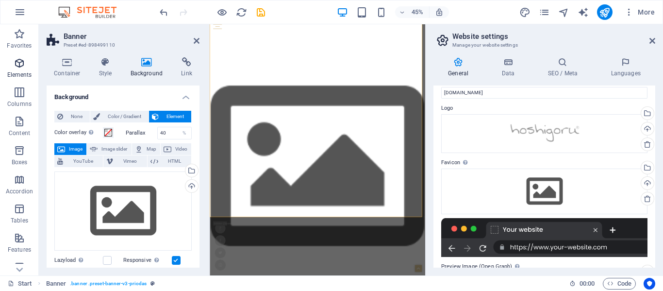
click at [11, 68] on span "Elements" at bounding box center [19, 68] width 39 height 23
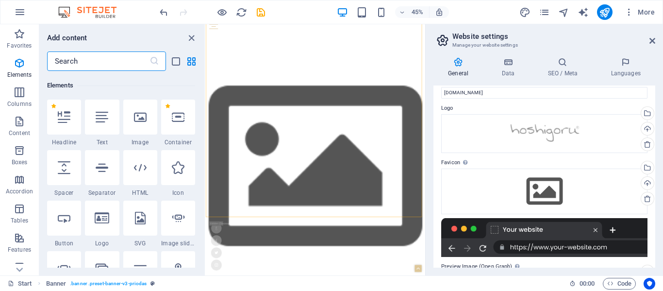
scroll to position [103, 0]
click at [188, 34] on icon "close panel" at bounding box center [191, 38] width 11 height 11
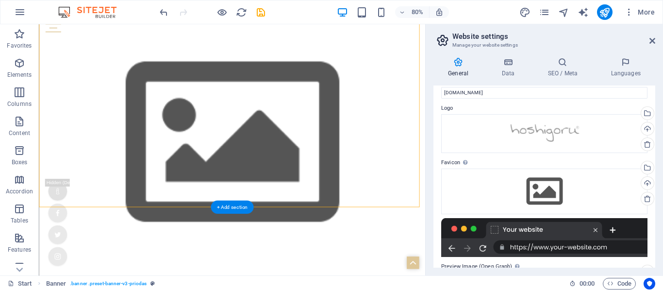
scroll to position [0, 0]
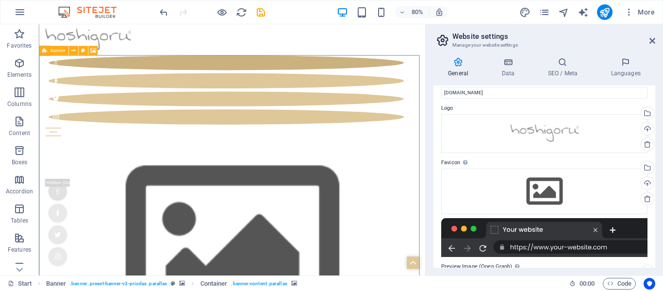
click at [55, 50] on span "Banner" at bounding box center [57, 51] width 15 height 5
click at [82, 52] on icon at bounding box center [83, 51] width 4 height 8
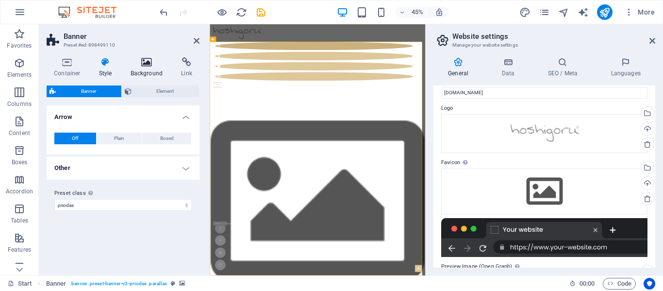
click at [137, 64] on icon at bounding box center [146, 62] width 47 height 10
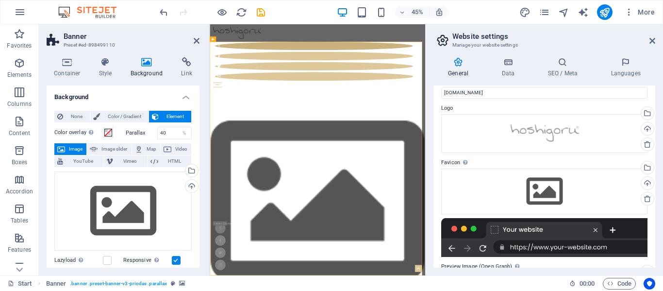
click at [112, 56] on div "Container Style Background Link Size Height Default px rem % vh vw Min. height …" at bounding box center [123, 163] width 169 height 226
click at [104, 64] on icon at bounding box center [106, 62] width 28 height 10
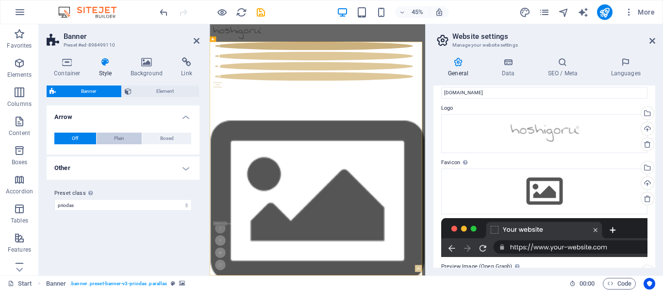
click at [111, 136] on button "Plain" at bounding box center [120, 139] width 46 height 12
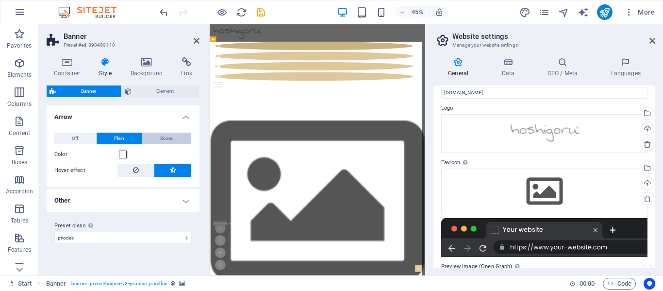
click at [162, 139] on span "Boxed" at bounding box center [167, 139] width 14 height 12
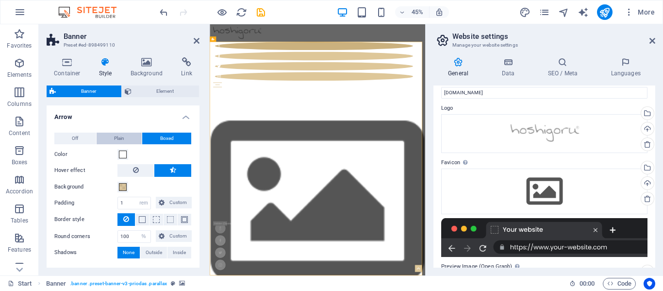
click at [108, 133] on button "Plain" at bounding box center [120, 139] width 46 height 12
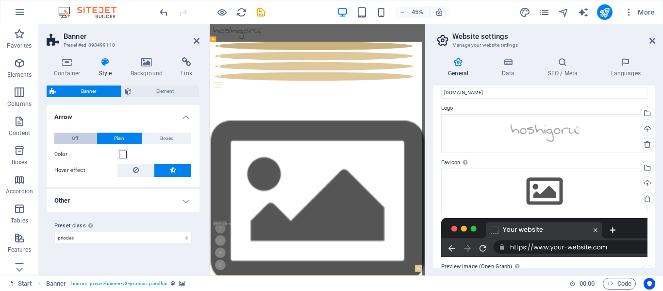
click at [85, 136] on button "Off" at bounding box center [75, 139] width 42 height 12
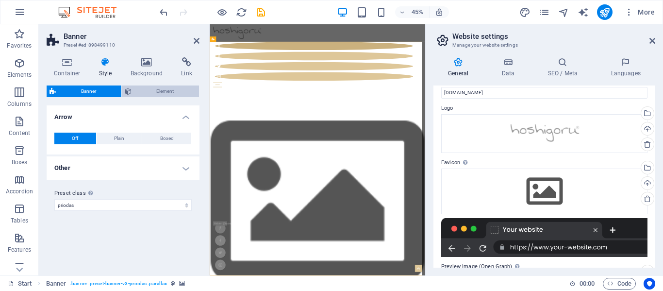
click at [143, 86] on span "Element" at bounding box center [166, 91] width 62 height 12
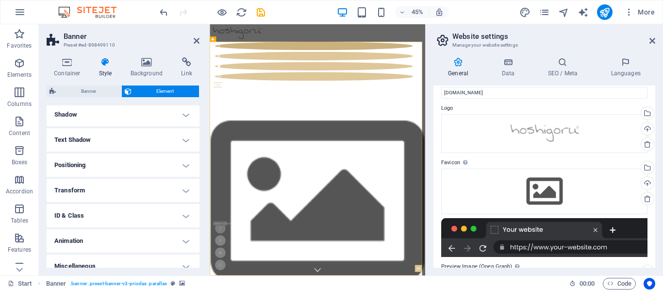
scroll to position [144, 0]
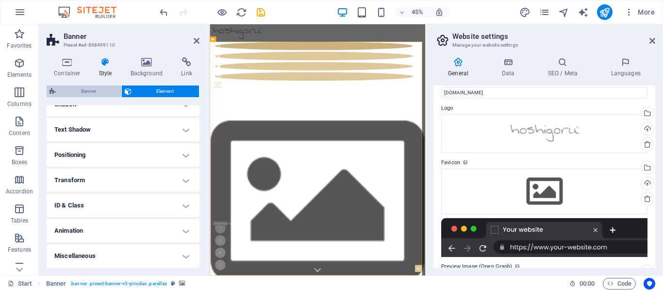
click at [96, 95] on span "Banner" at bounding box center [89, 91] width 60 height 12
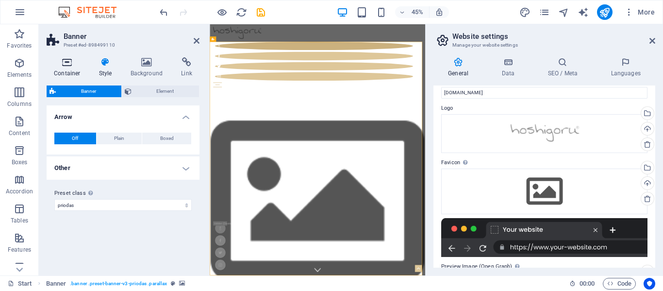
click at [61, 65] on icon at bounding box center [67, 62] width 41 height 10
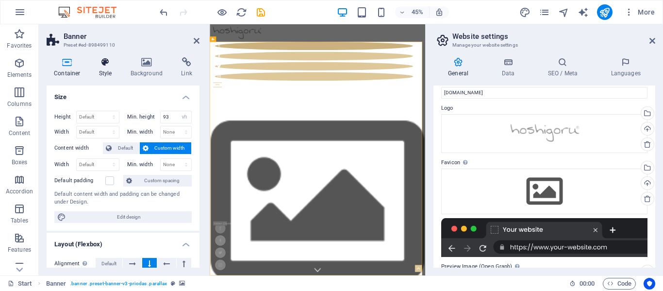
click at [110, 63] on icon at bounding box center [106, 62] width 28 height 10
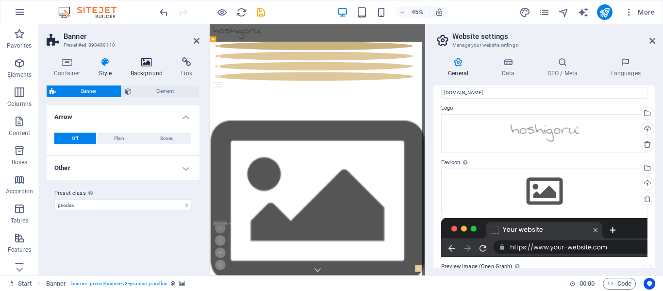
click at [149, 64] on icon at bounding box center [146, 62] width 47 height 10
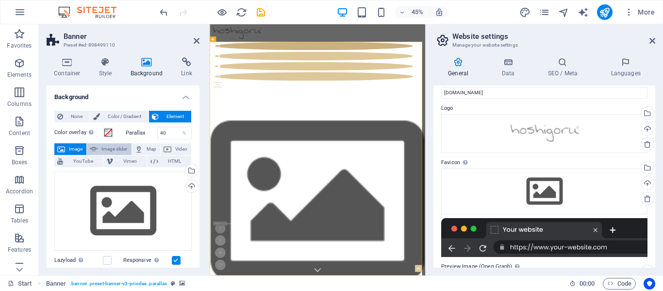
click at [122, 148] on span "Image slider" at bounding box center [115, 149] width 28 height 12
select select "ms"
select select "s"
select select "progressive"
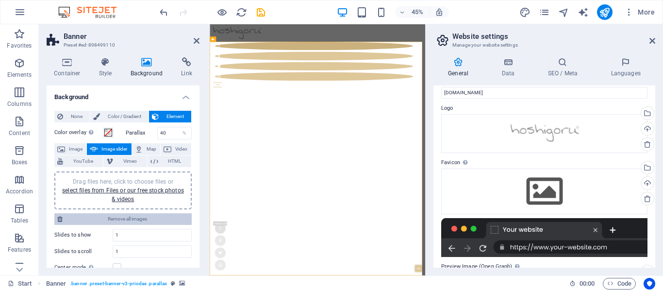
click at [129, 221] on span "Remove all images" at bounding box center [127, 219] width 123 height 12
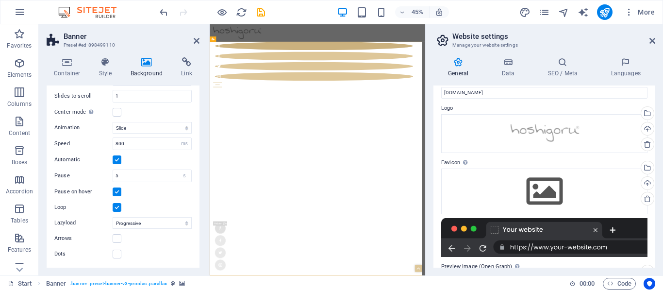
scroll to position [0, 0]
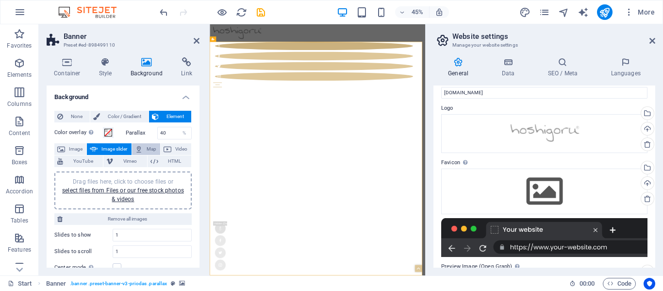
click at [142, 149] on icon at bounding box center [139, 149] width 8 height 12
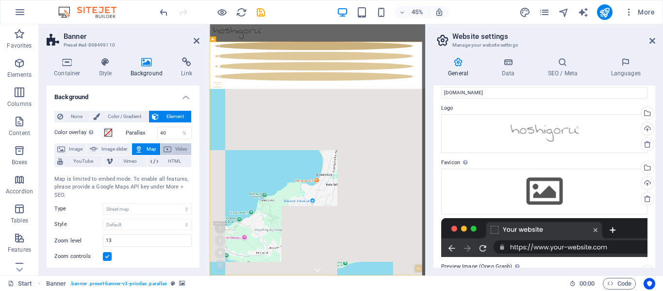
click at [171, 147] on button "Video" at bounding box center [176, 149] width 31 height 12
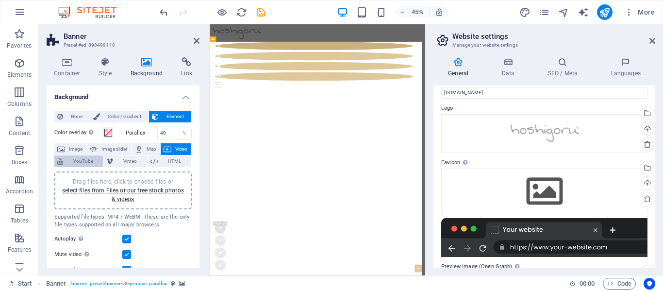
click at [69, 161] on span "YouTube" at bounding box center [83, 161] width 34 height 12
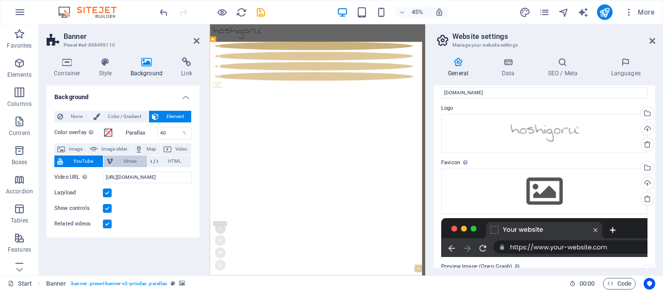
click at [112, 159] on icon at bounding box center [109, 161] width 7 height 12
select select "ar16_9"
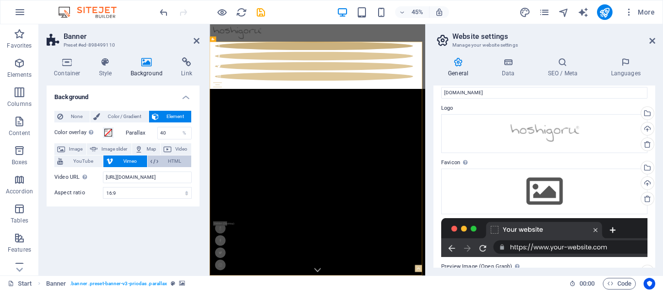
click at [155, 166] on icon at bounding box center [155, 161] width 8 height 12
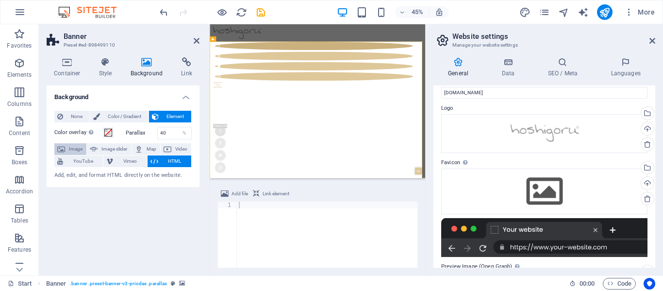
click at [71, 147] on span "Image" at bounding box center [76, 149] width 16 height 12
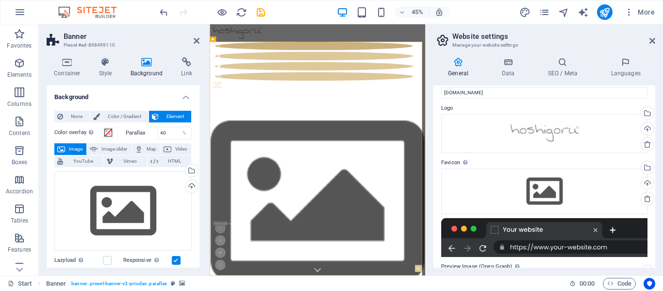
click at [177, 262] on label at bounding box center [176, 260] width 9 height 9
click at [0, 0] on input "Responsive Automatically load retina image and smartphone optimized sizes." at bounding box center [0, 0] width 0 height 0
click at [177, 262] on label at bounding box center [176, 260] width 9 height 9
click at [0, 0] on input "Responsive Automatically load retina image and smartphone optimized sizes." at bounding box center [0, 0] width 0 height 0
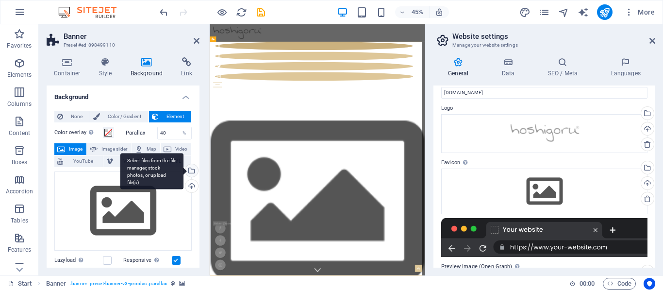
click at [189, 173] on div "Select files from the file manager, stock photos, or upload file(s)" at bounding box center [191, 171] width 15 height 15
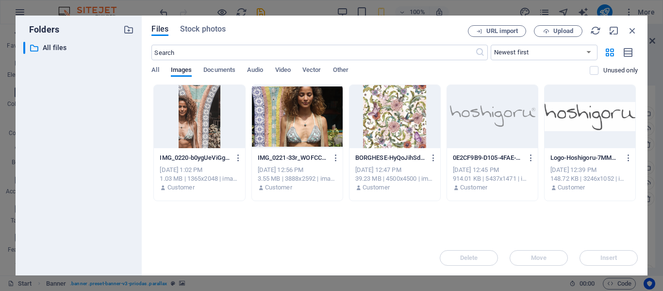
click at [216, 144] on div at bounding box center [199, 116] width 91 height 63
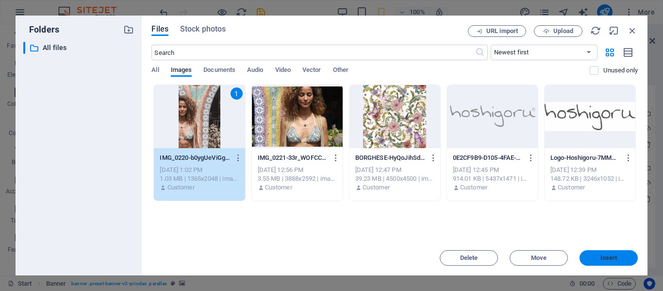
click at [590, 264] on button "Insert" at bounding box center [609, 258] width 58 height 16
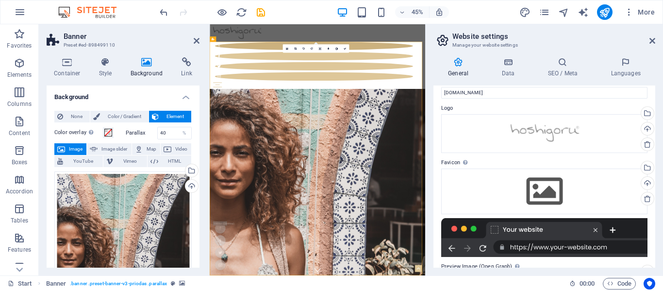
click at [402, 37] on div "Start Blog Wedding Stationery Bridal & Groom's fashion Florist Decorations & Ev…" at bounding box center [449, 96] width 479 height 144
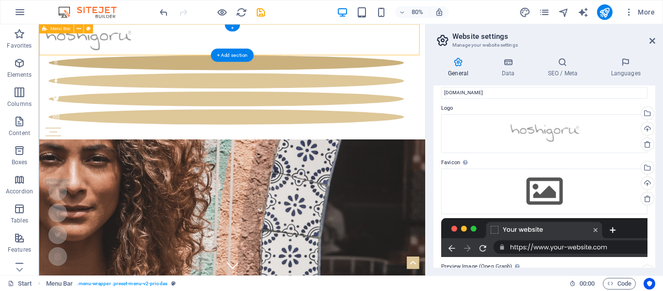
click at [198, 34] on div "Start Blog Wedding Stationery Bridal & Groom's fashion Florist Decorations & Ev…" at bounding box center [280, 96] width 483 height 144
click at [81, 31] on icon at bounding box center [78, 29] width 4 height 8
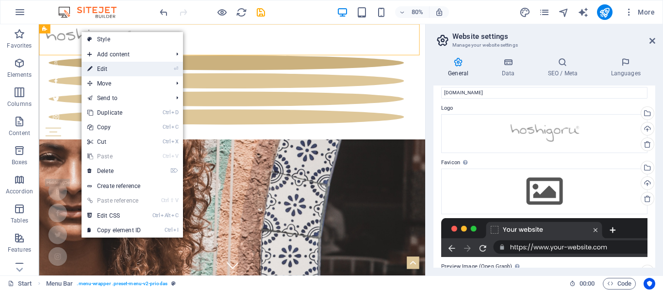
click at [104, 63] on link "⏎ Edit" at bounding box center [114, 69] width 65 height 15
select select "header"
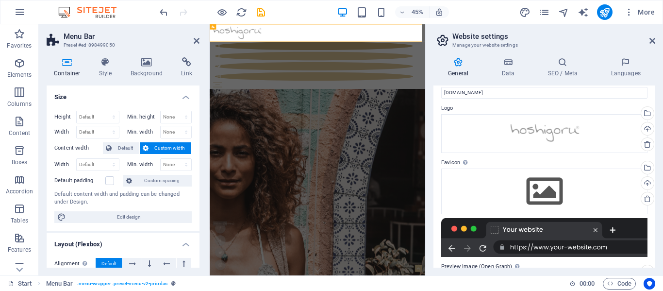
scroll to position [143, 0]
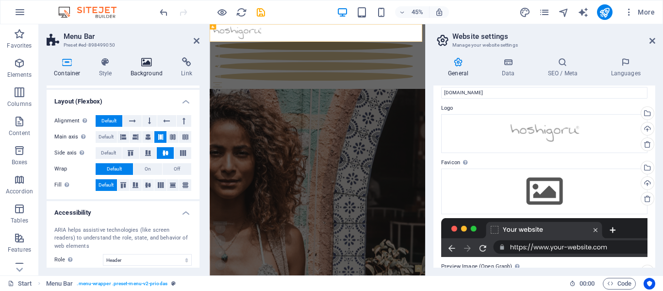
click at [147, 64] on icon at bounding box center [146, 62] width 47 height 10
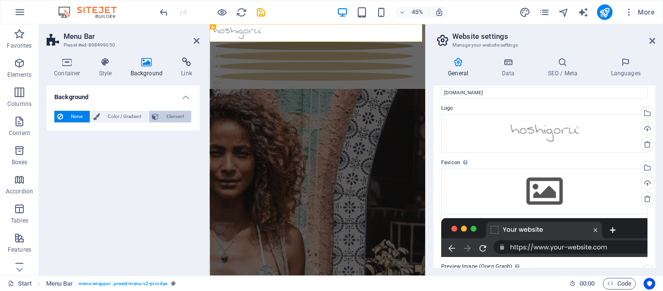
click at [155, 119] on icon at bounding box center [155, 117] width 7 height 12
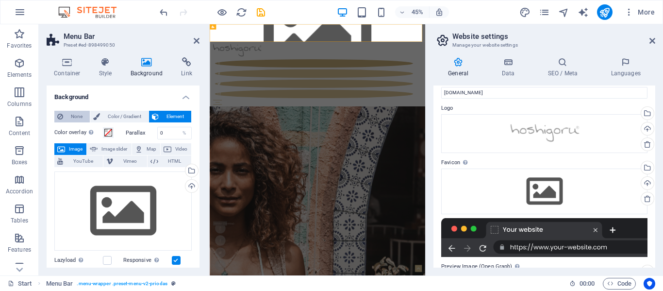
click at [69, 121] on span "None" at bounding box center [76, 117] width 21 height 12
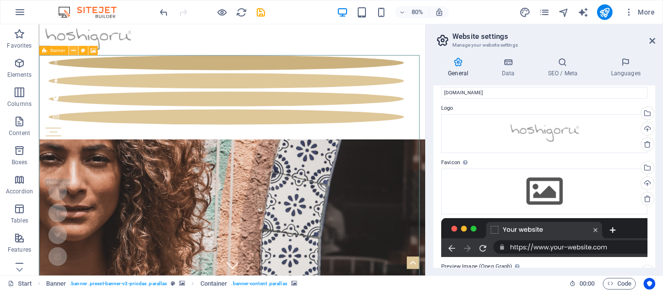
click at [71, 52] on icon at bounding box center [73, 51] width 4 height 8
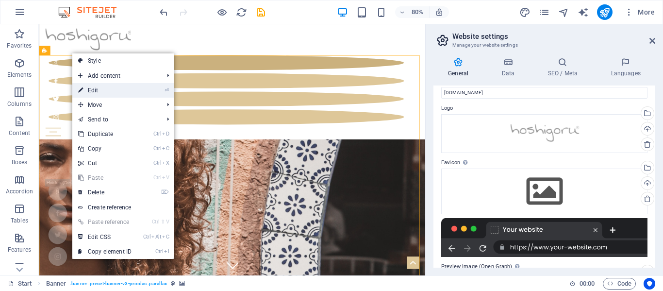
click at [98, 90] on link "⏎ Edit" at bounding box center [104, 90] width 65 height 15
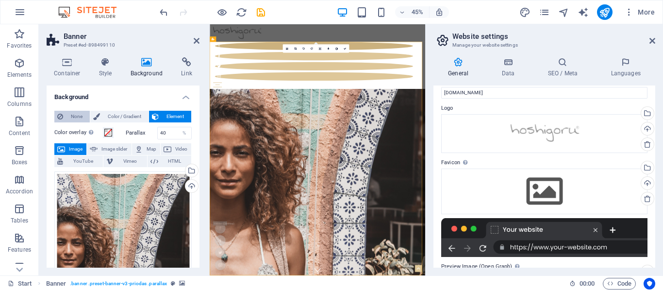
click at [71, 113] on span "None" at bounding box center [76, 117] width 21 height 12
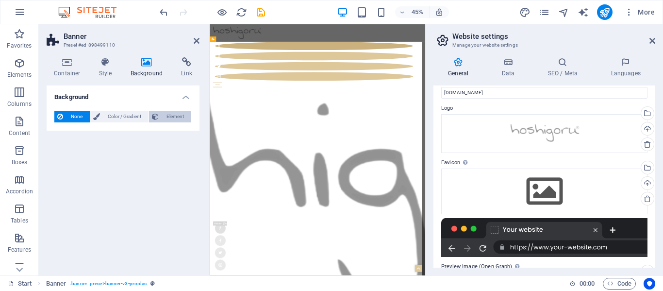
click at [161, 112] on button "Element" at bounding box center [170, 117] width 42 height 12
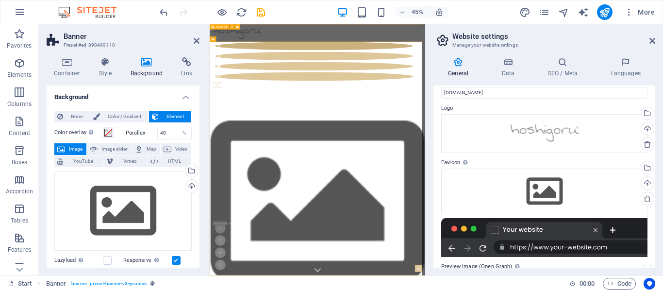
click at [440, 39] on div "Start Blog Wedding Stationery Bridal & Groom's fashion Florist Decorations & Ev…" at bounding box center [449, 96] width 479 height 144
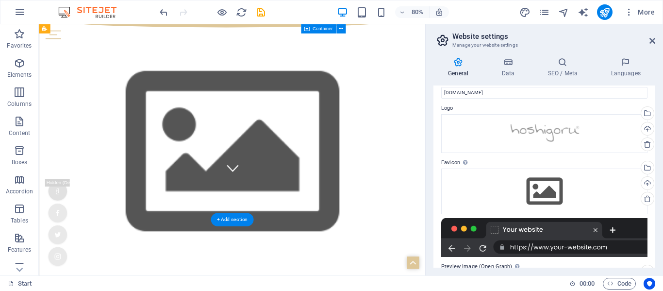
scroll to position [0, 0]
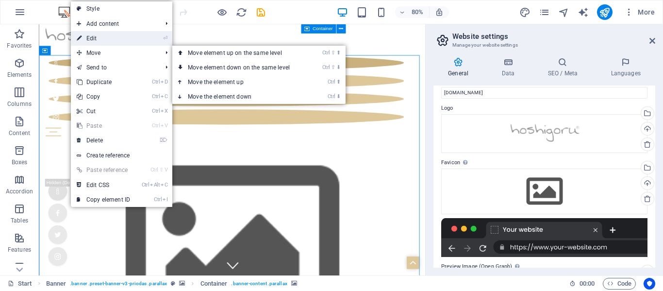
click at [90, 37] on link "⏎ Edit" at bounding box center [103, 38] width 65 height 15
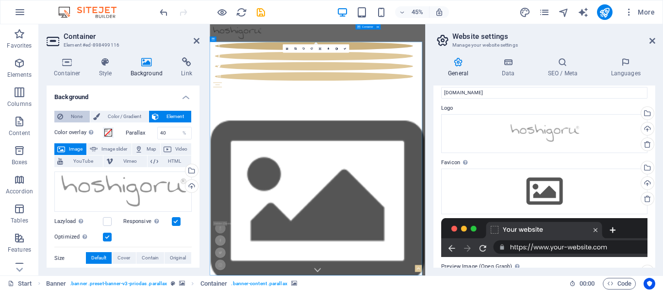
click at [74, 116] on span "None" at bounding box center [76, 117] width 21 height 12
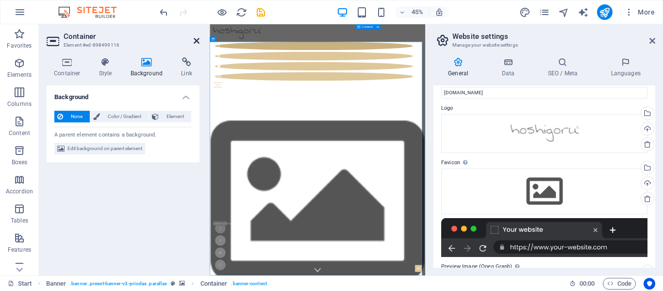
click at [194, 39] on icon at bounding box center [197, 41] width 6 height 8
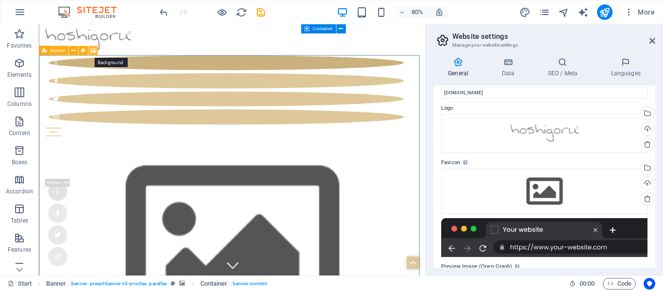
click at [92, 51] on icon at bounding box center [93, 51] width 6 height 8
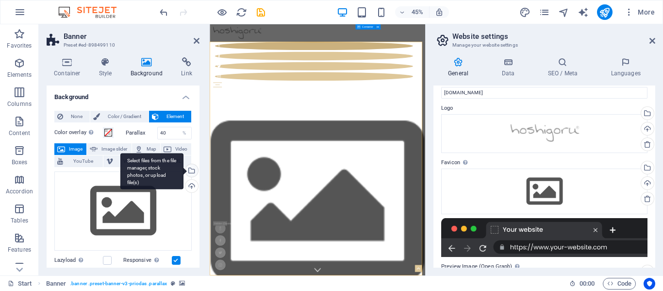
click at [191, 171] on div "Select files from the file manager, stock photos, or upload file(s)" at bounding box center [191, 171] width 15 height 15
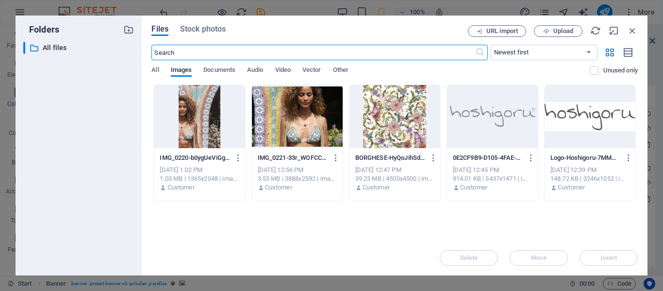
click at [212, 145] on div at bounding box center [199, 116] width 91 height 63
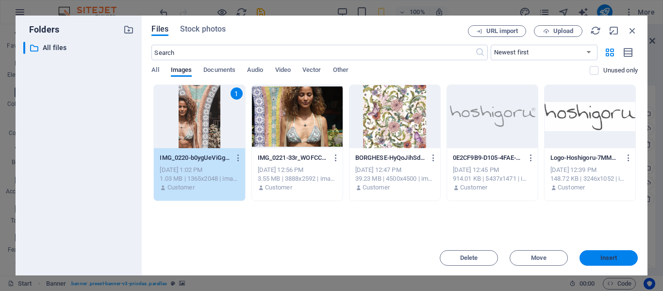
click at [596, 256] on span "Insert" at bounding box center [609, 258] width 51 height 6
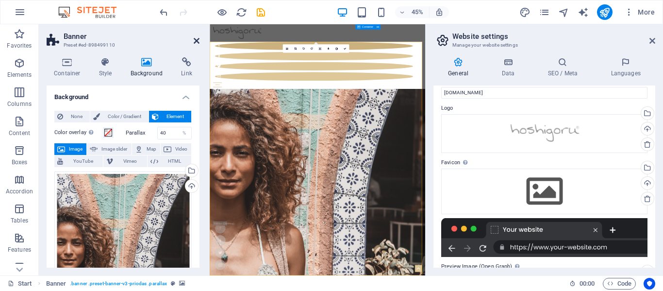
click at [196, 43] on icon at bounding box center [197, 41] width 6 height 8
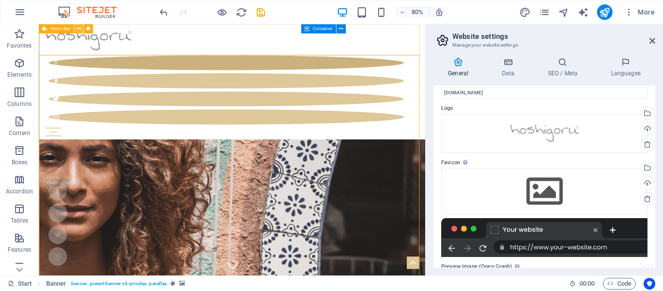
click at [81, 28] on icon at bounding box center [78, 29] width 4 height 8
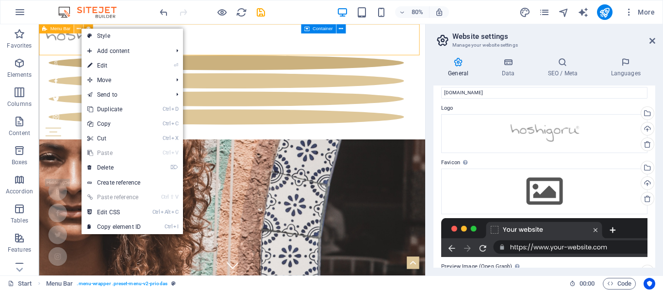
click at [81, 28] on icon at bounding box center [78, 29] width 4 height 8
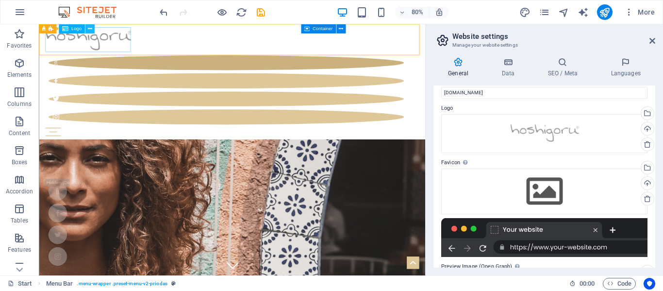
click at [91, 29] on icon at bounding box center [89, 29] width 4 height 8
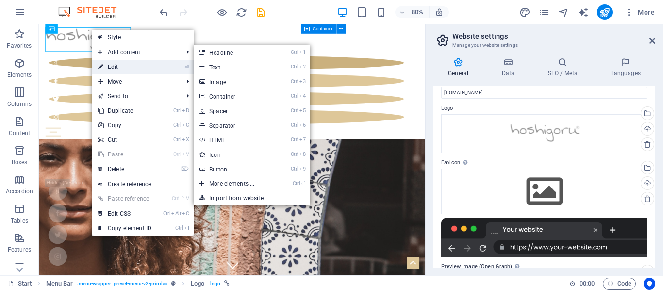
click at [116, 70] on link "⏎ Edit" at bounding box center [124, 67] width 65 height 15
select select "px"
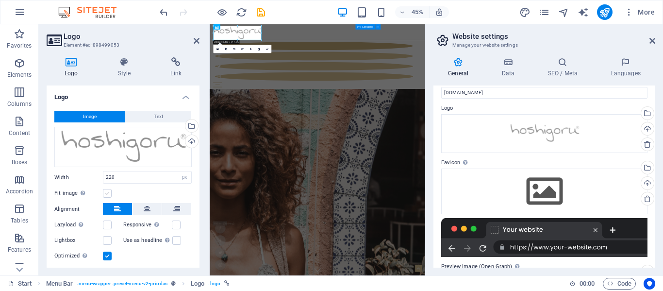
click at [107, 193] on label at bounding box center [107, 193] width 9 height 9
click at [0, 0] on input "Fit image Automatically fit image to a fixed width and height" at bounding box center [0, 0] width 0 height 0
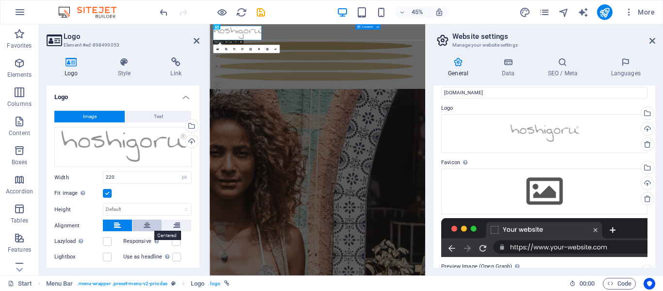
click at [144, 221] on icon at bounding box center [147, 226] width 7 height 12
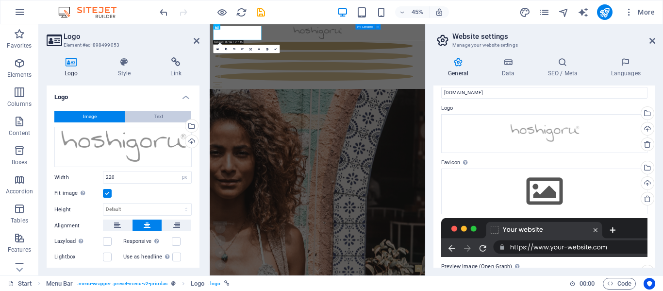
click at [167, 117] on button "Text" at bounding box center [158, 117] width 66 height 12
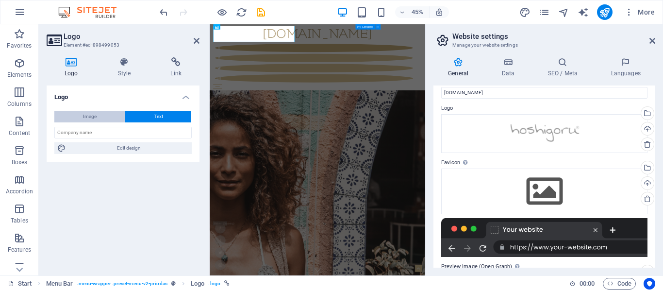
click at [100, 118] on button "Image" at bounding box center [89, 117] width 70 height 12
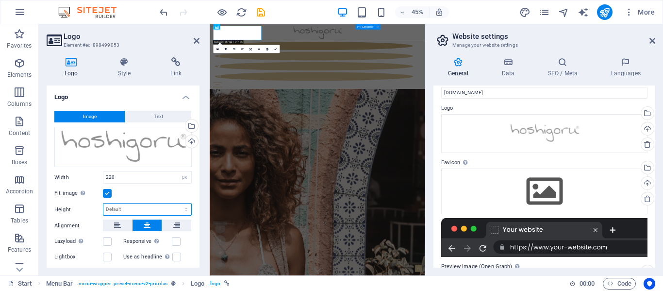
click at [145, 204] on select "Default auto px" at bounding box center [147, 210] width 88 height 12
click at [103, 204] on select "Default auto px" at bounding box center [147, 210] width 88 height 12
select select "DISABLED_OPTION_VALUE"
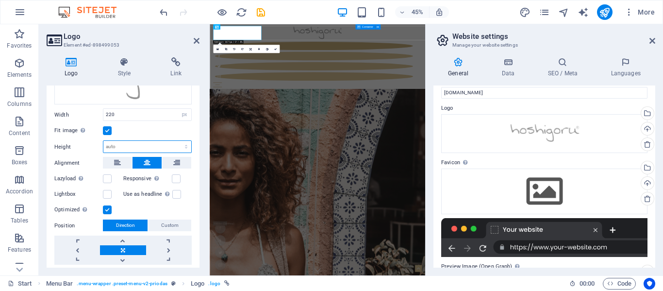
scroll to position [62, 0]
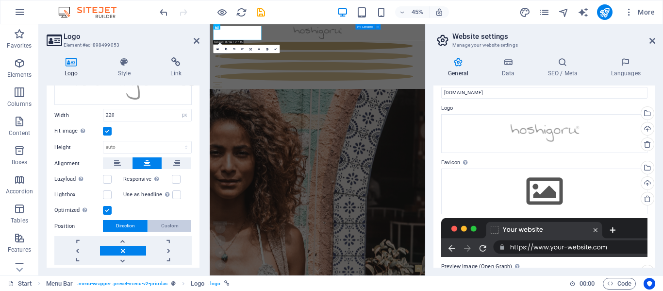
click at [169, 225] on span "Custom" at bounding box center [169, 226] width 17 height 12
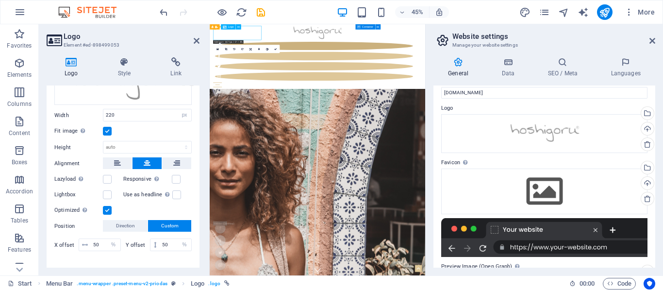
drag, startPoint x: 314, startPoint y: 48, endPoint x: 294, endPoint y: 48, distance: 20.4
click at [294, 48] on div at bounding box center [450, 43] width 464 height 31
click at [144, 112] on input "220" at bounding box center [147, 115] width 88 height 12
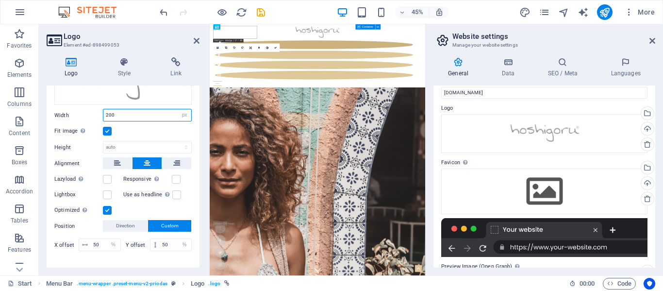
drag, startPoint x: 144, startPoint y: 112, endPoint x: 93, endPoint y: 124, distance: 53.0
click at [93, 124] on div "Image Text Drag files here, click to choose files or select files from Files or…" at bounding box center [123, 151] width 153 height 221
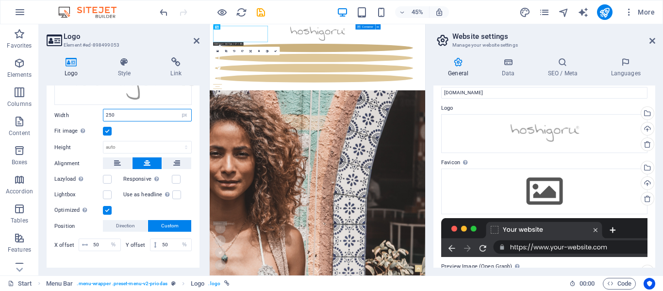
drag, startPoint x: 128, startPoint y: 112, endPoint x: 86, endPoint y: 119, distance: 41.9
click at [86, 119] on div "Width 250 Default auto px rem % em vh vw" at bounding box center [122, 115] width 137 height 13
type input "22"
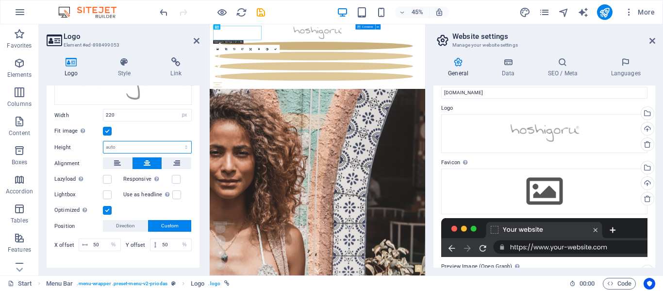
click at [120, 143] on select "Default auto px" at bounding box center [147, 147] width 88 height 12
drag, startPoint x: 118, startPoint y: 144, endPoint x: 114, endPoint y: 149, distance: 6.3
click at [114, 149] on select "Default auto px" at bounding box center [147, 147] width 88 height 12
click at [107, 129] on label at bounding box center [107, 131] width 9 height 9
click at [0, 0] on input "Fit image Automatically fit image to a fixed width and height" at bounding box center [0, 0] width 0 height 0
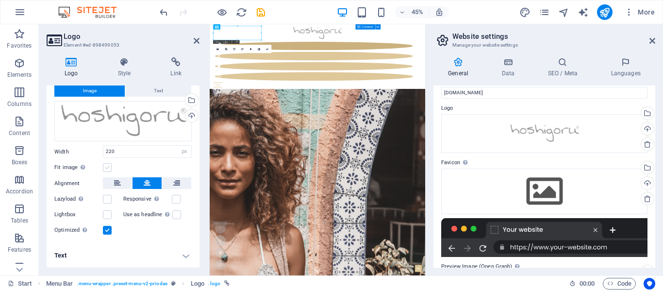
scroll to position [25, 0]
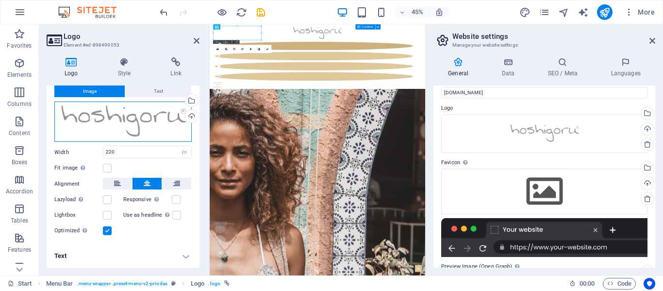
click at [107, 129] on div "Drag files here, click to choose files or select files from Files or our free s…" at bounding box center [122, 122] width 137 height 41
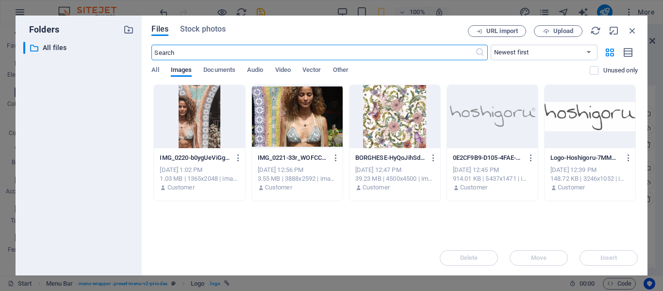
click at [504, 98] on div at bounding box center [492, 116] width 91 height 63
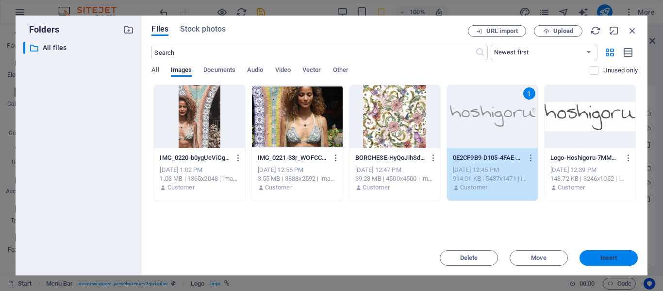
click at [590, 255] on span "Insert" at bounding box center [609, 258] width 51 height 6
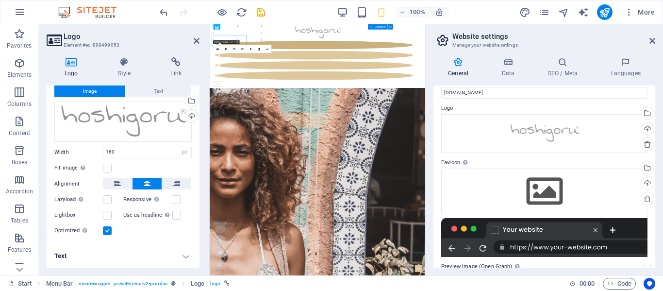
type input "220"
click at [110, 168] on label at bounding box center [107, 168] width 9 height 9
click at [0, 0] on input "Fit image Automatically fit image to a fixed width and height" at bounding box center [0, 0] width 0 height 0
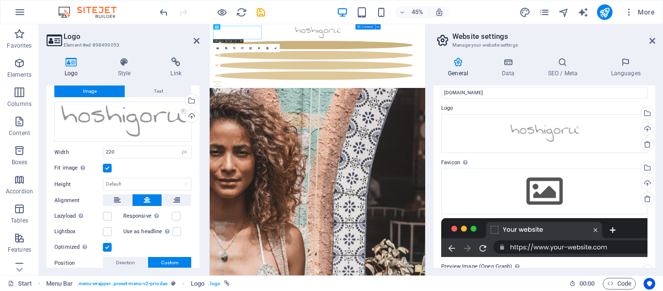
click at [196, 46] on header "Logo Element #ed-898499053" at bounding box center [123, 36] width 153 height 25
click at [196, 41] on icon at bounding box center [197, 41] width 6 height 8
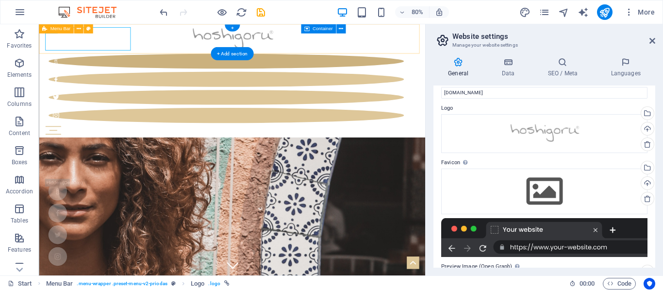
click at [210, 40] on div "Start Blog Wedding Stationery Bridal & Groom's fashion Florist Decorations & Ev…" at bounding box center [280, 95] width 483 height 142
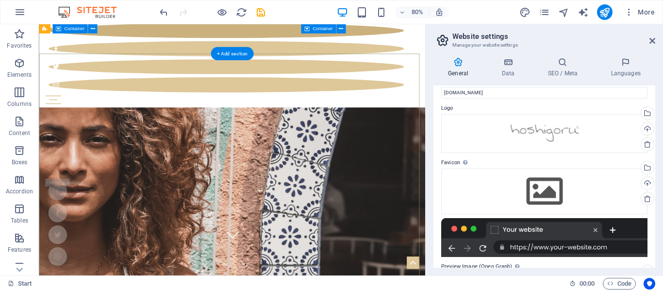
scroll to position [0, 0]
